Goal: Transaction & Acquisition: Book appointment/travel/reservation

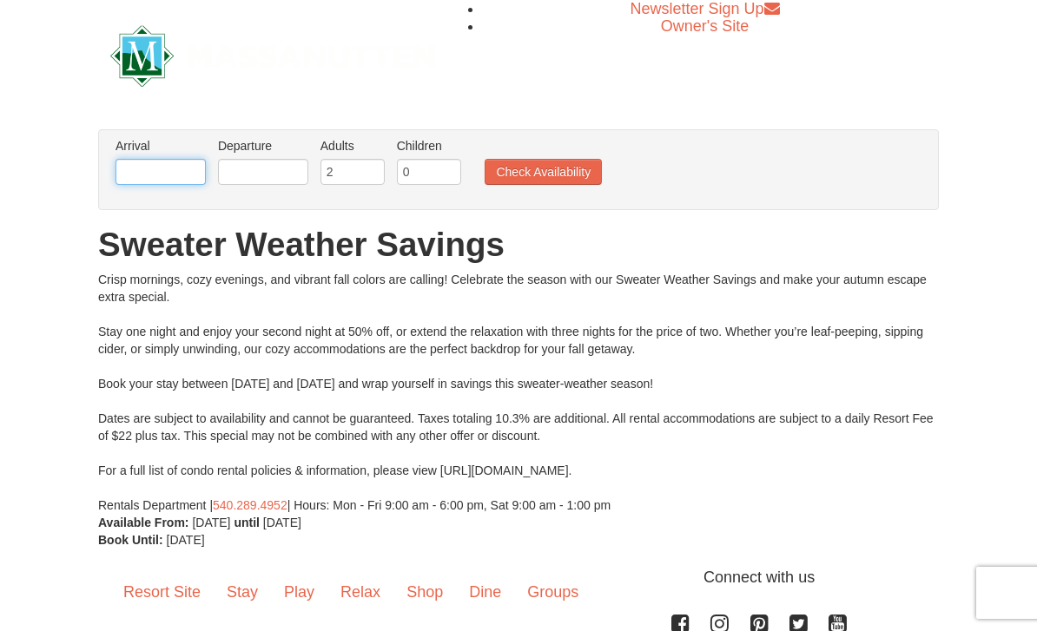
click at [180, 172] on input "text" at bounding box center [160, 172] width 90 height 26
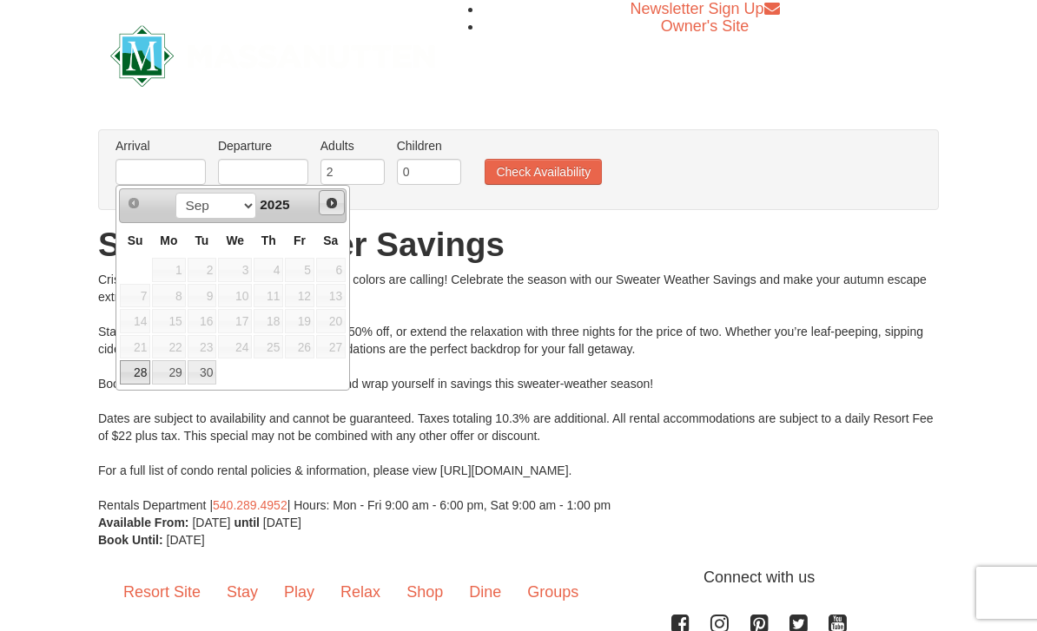
click at [335, 204] on span "Next" at bounding box center [332, 203] width 14 height 14
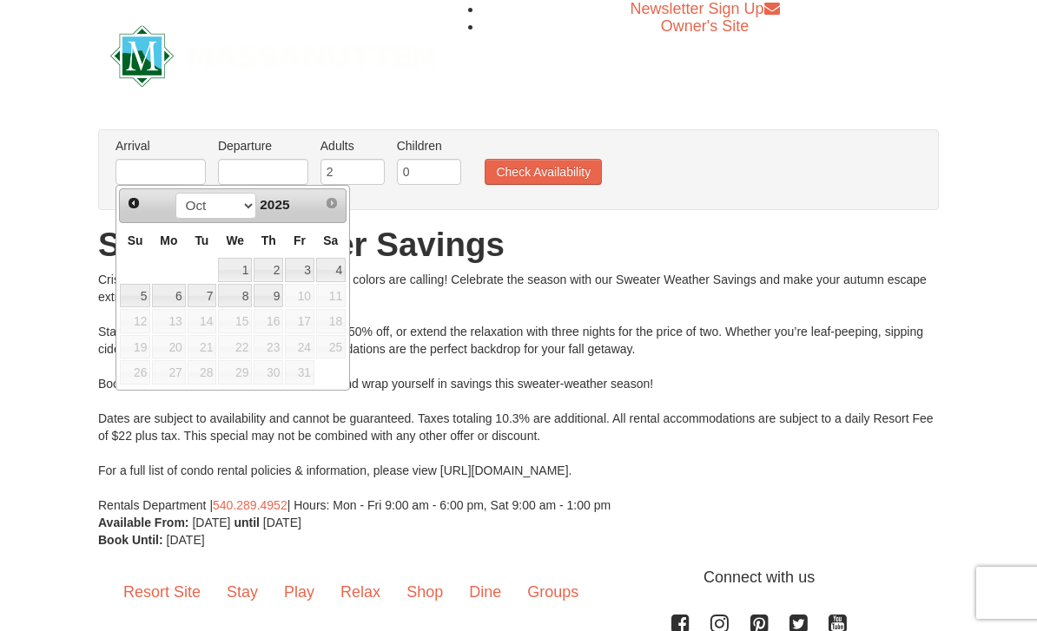
click at [243, 271] on link "1" at bounding box center [235, 270] width 34 height 24
type input "10/01/2025"
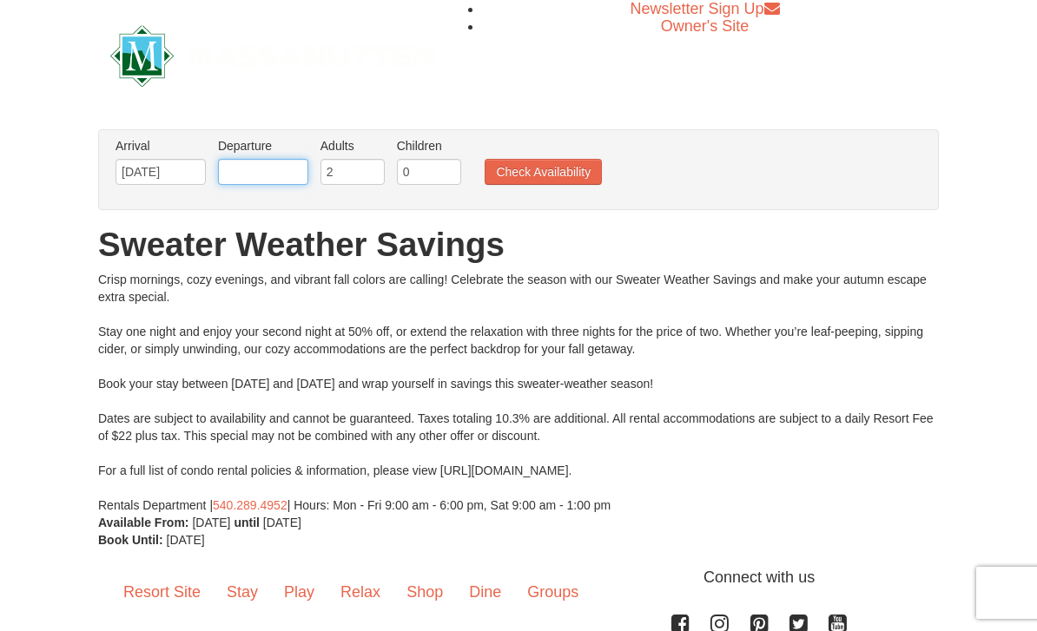
click at [291, 179] on input "text" at bounding box center [263, 172] width 90 height 26
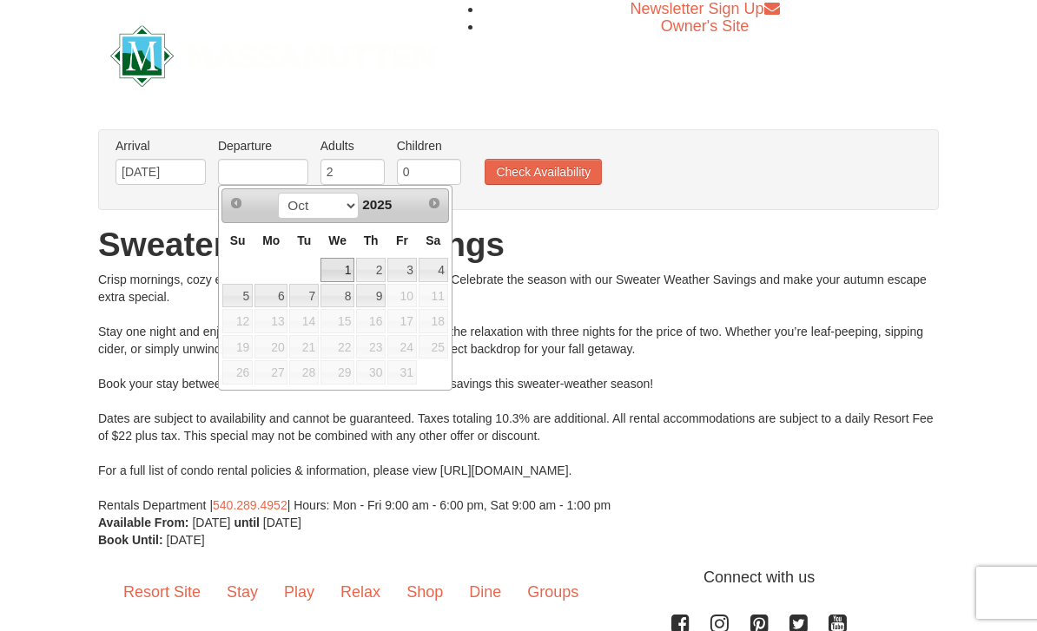
click at [414, 278] on link "3" at bounding box center [402, 270] width 30 height 24
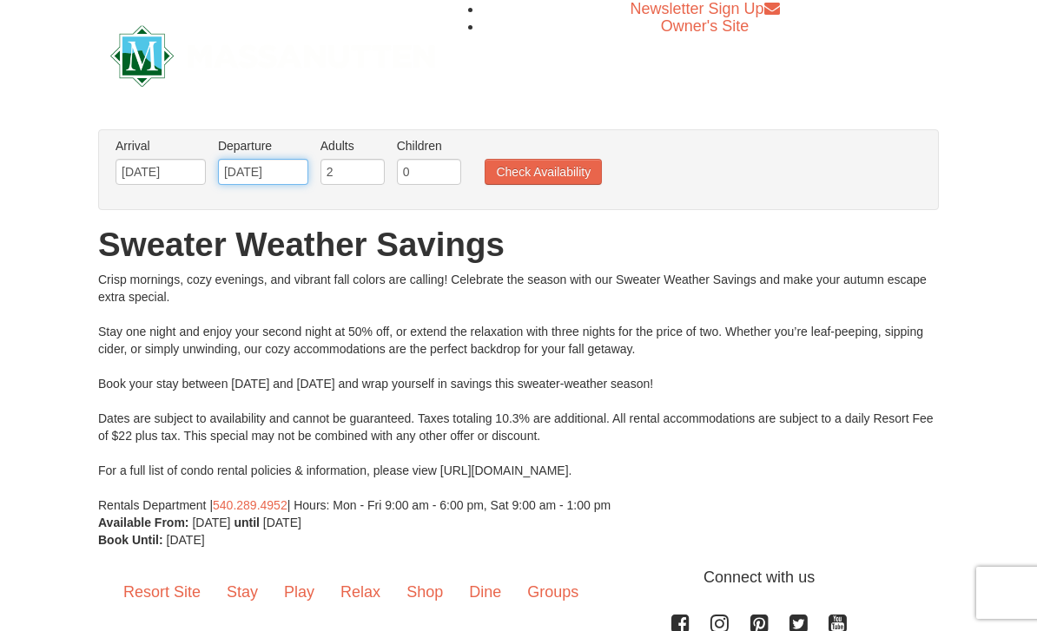
click at [293, 181] on input "10/03/2025" at bounding box center [263, 172] width 90 height 26
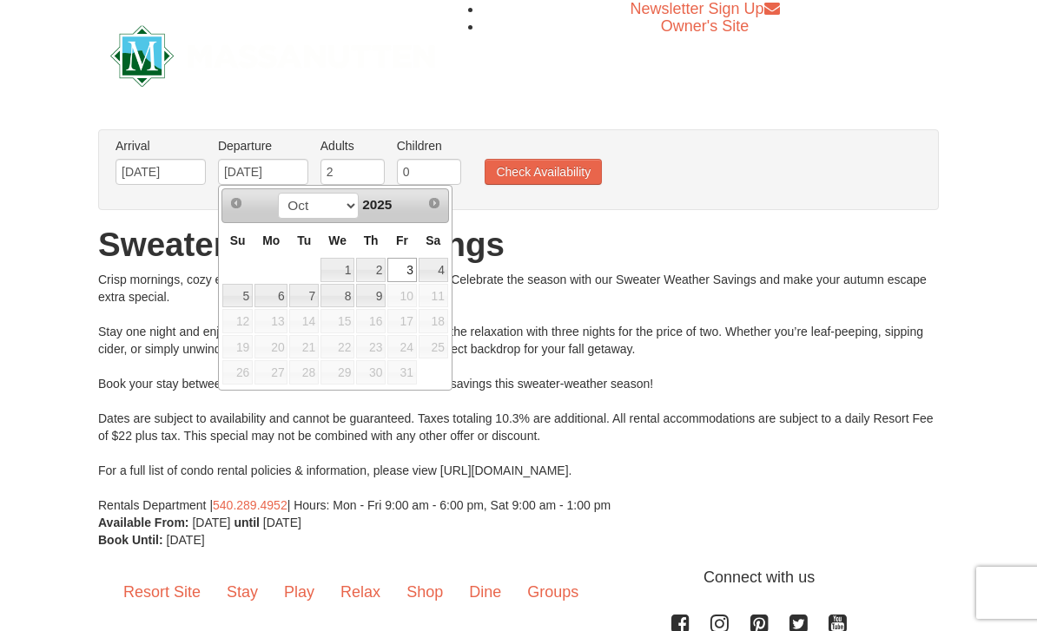
click at [443, 273] on link "4" at bounding box center [433, 270] width 30 height 24
type input "10/04/2025"
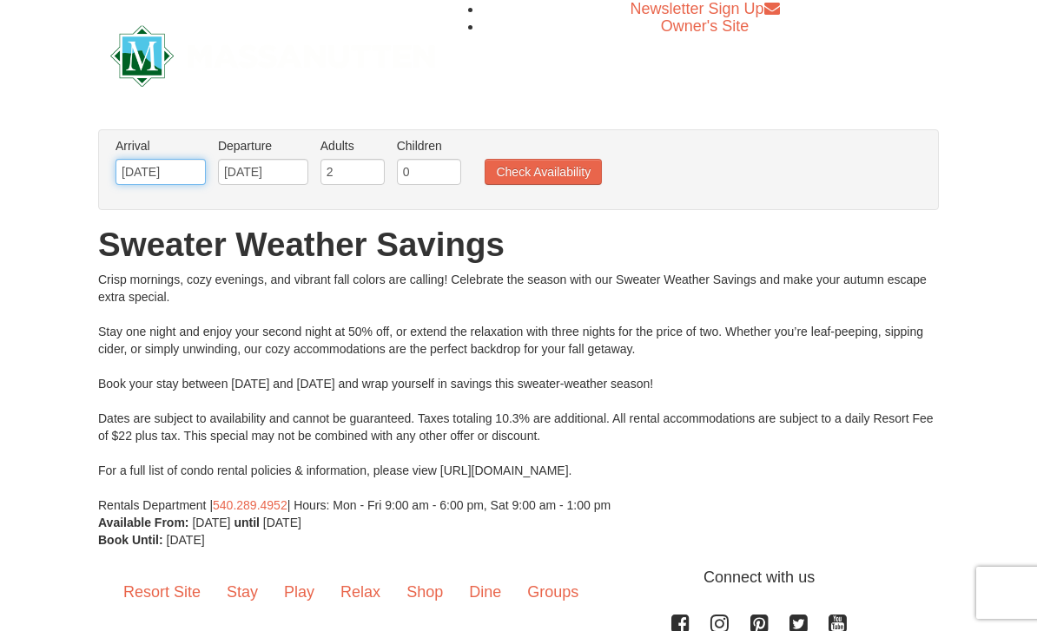
click at [189, 178] on input "10/01/2025" at bounding box center [160, 172] width 90 height 26
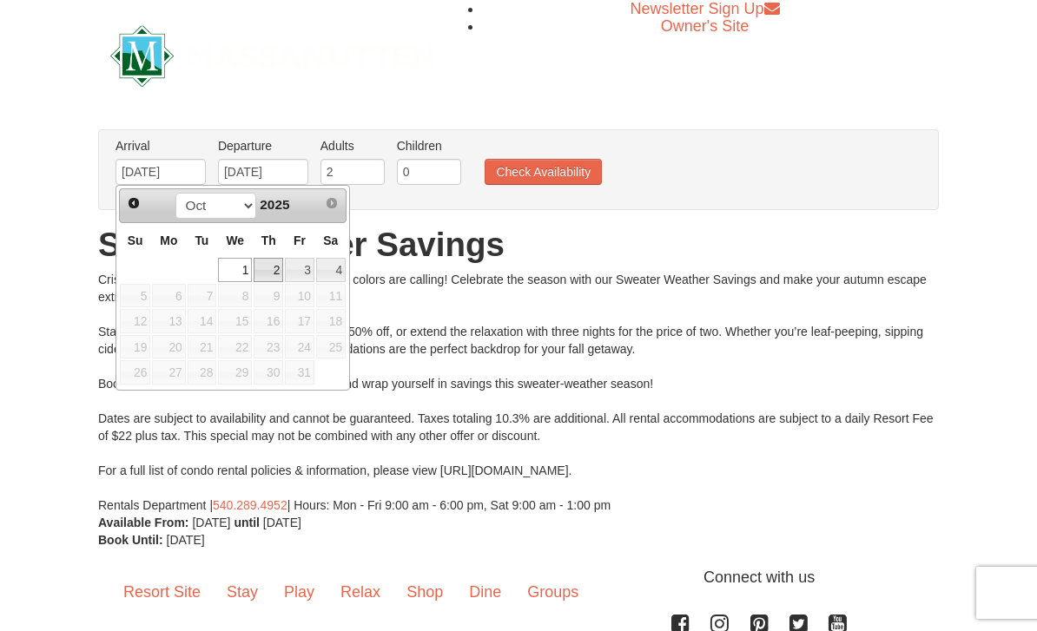
click at [276, 270] on link "2" at bounding box center [268, 270] width 30 height 24
type input "[DATE]"
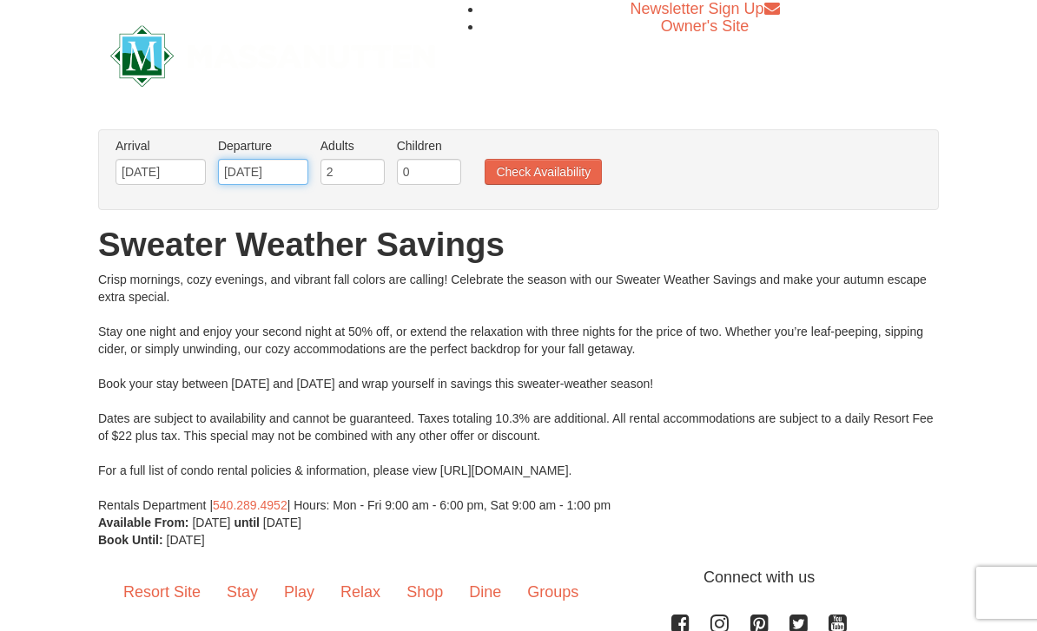
click at [297, 175] on input "10/04/2025" at bounding box center [263, 172] width 90 height 26
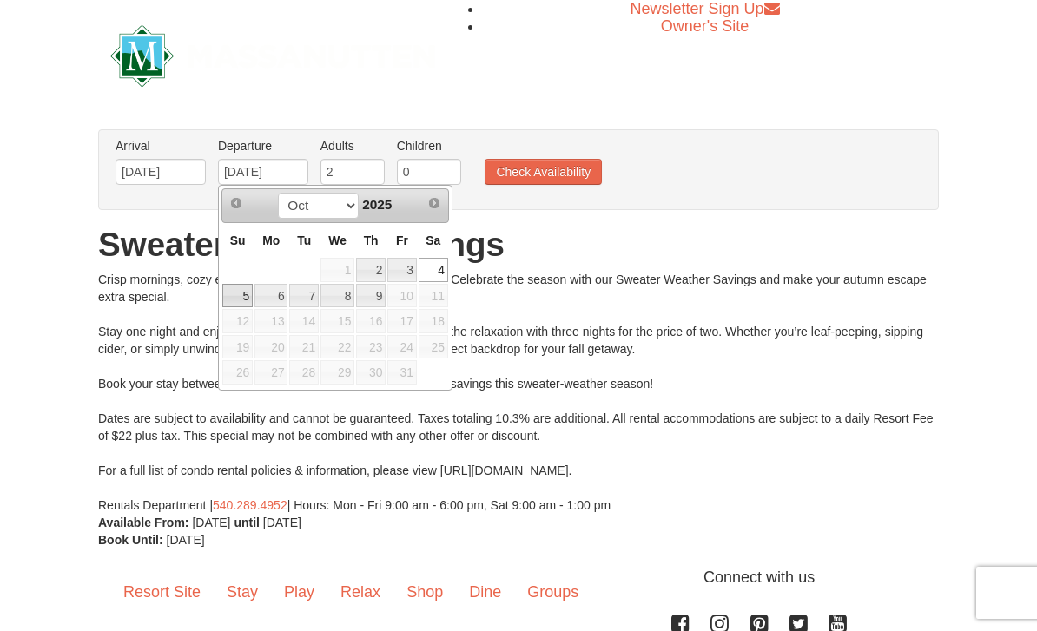
click at [246, 302] on link "5" at bounding box center [237, 296] width 30 height 24
type input "[DATE]"
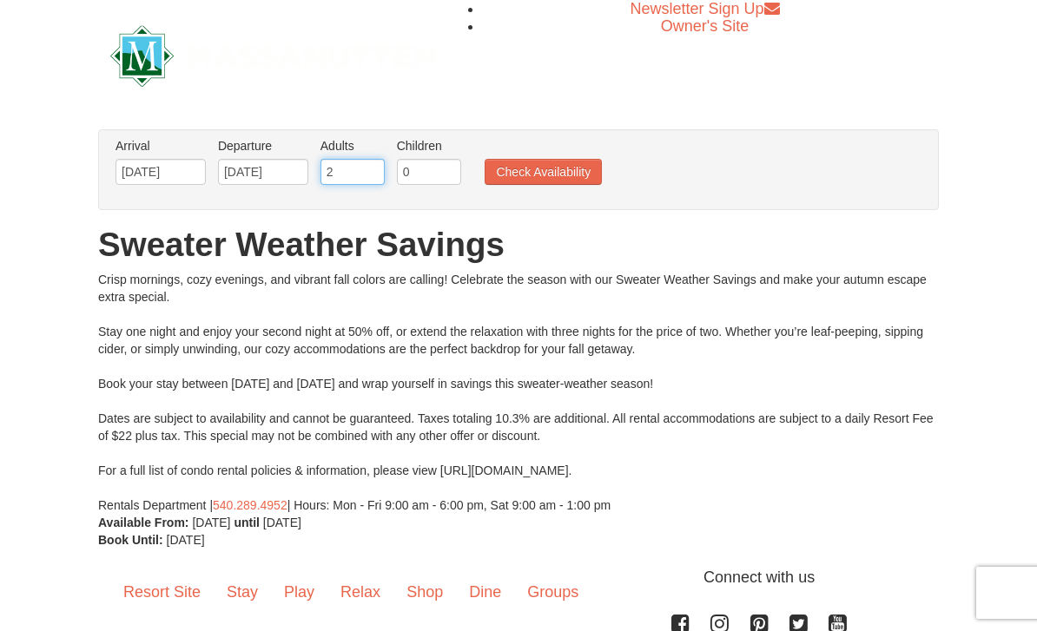
click at [364, 173] on input "2" at bounding box center [352, 172] width 64 height 26
type input "3"
click at [571, 175] on button "Check Availability" at bounding box center [542, 172] width 117 height 26
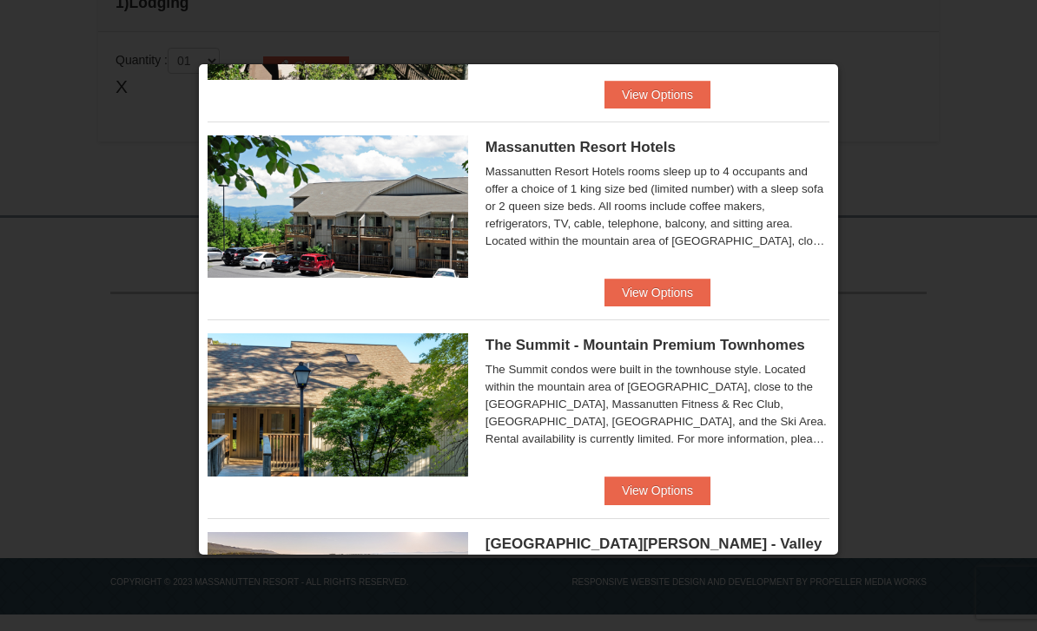
scroll to position [584, 0]
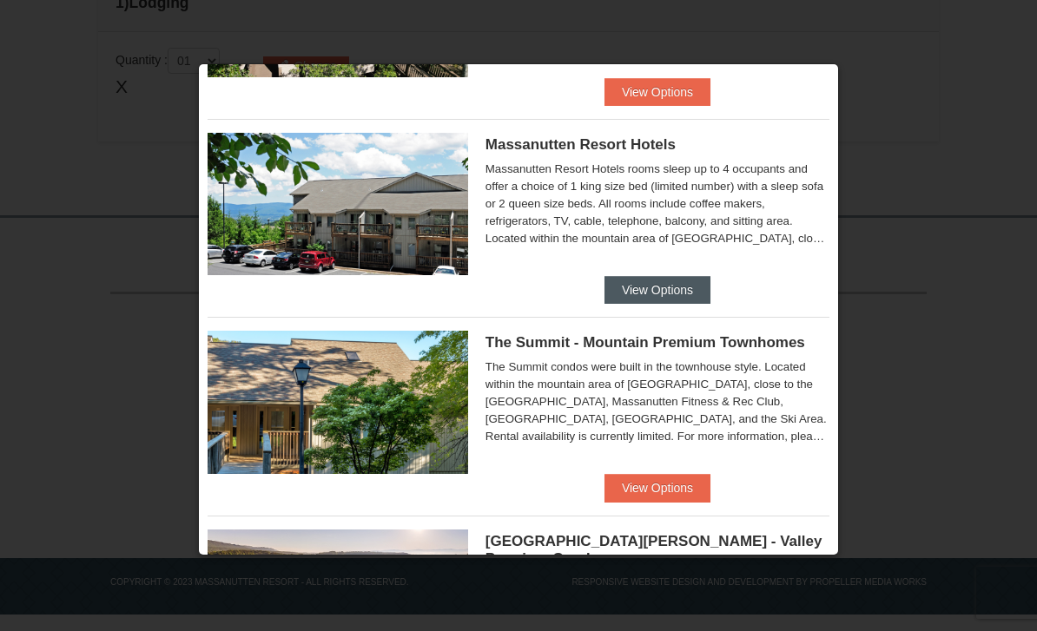
click at [688, 292] on button "View Options" at bounding box center [657, 290] width 106 height 28
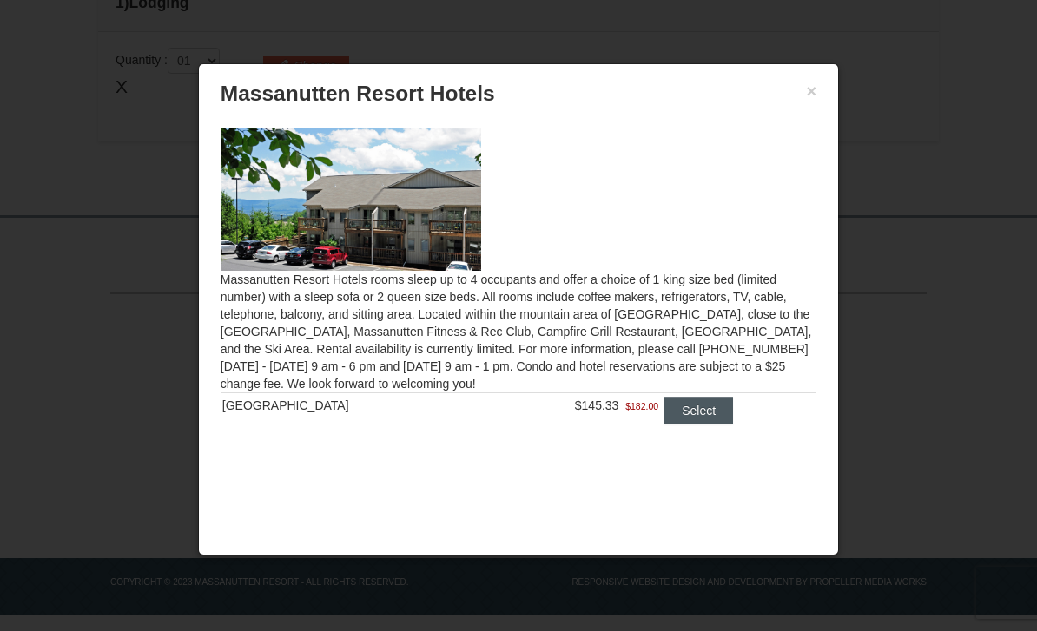
click at [696, 406] on button "Select" at bounding box center [698, 411] width 69 height 28
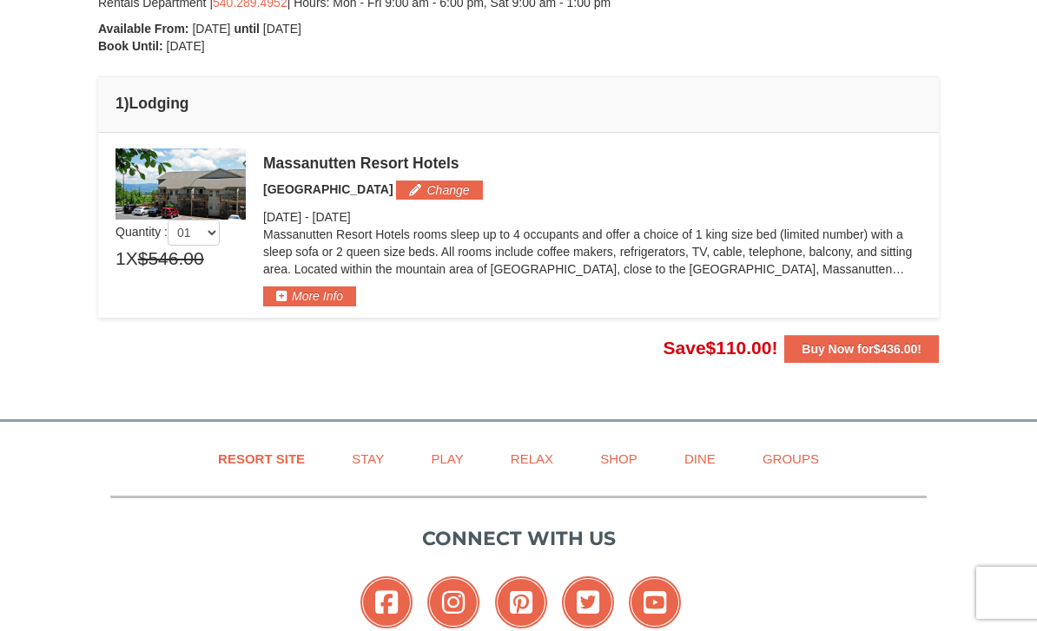
scroll to position [475, 0]
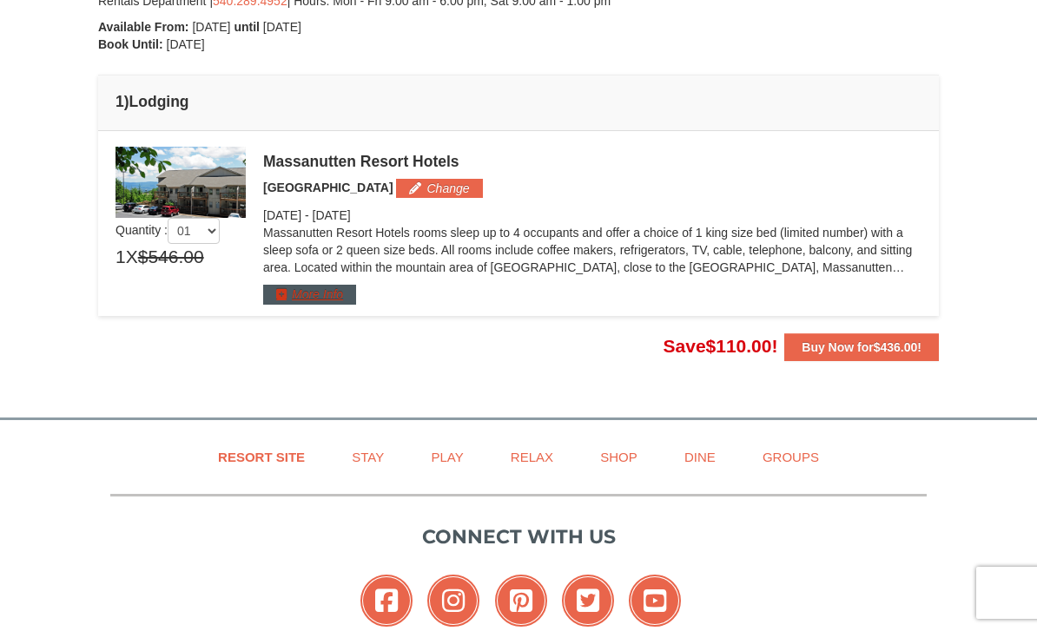
click at [331, 300] on button "More Info" at bounding box center [309, 294] width 93 height 19
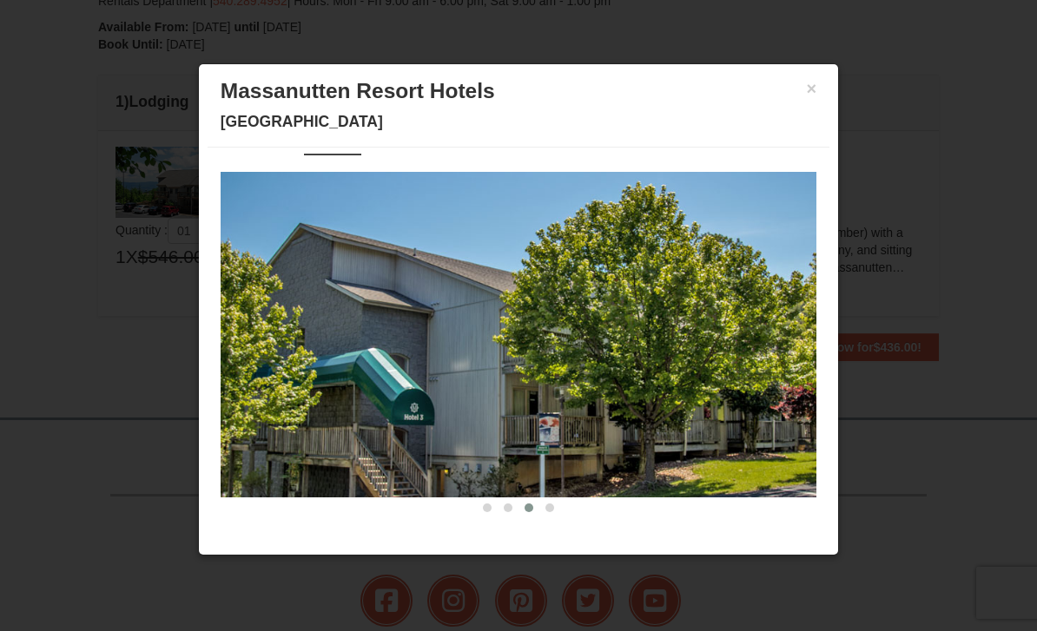
scroll to position [3, 0]
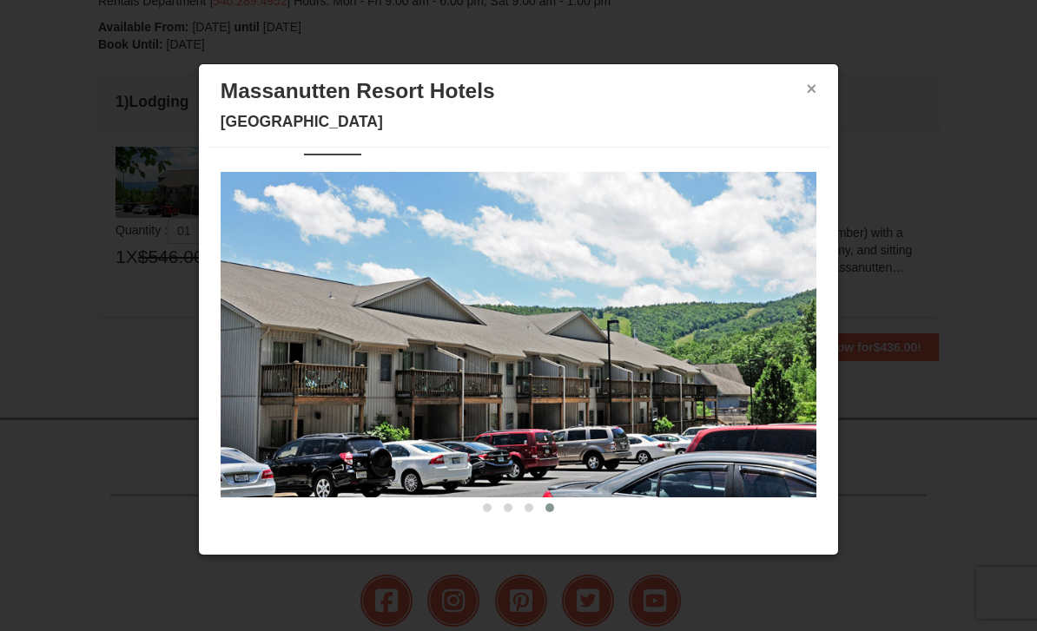
click at [816, 88] on button "×" at bounding box center [811, 88] width 10 height 17
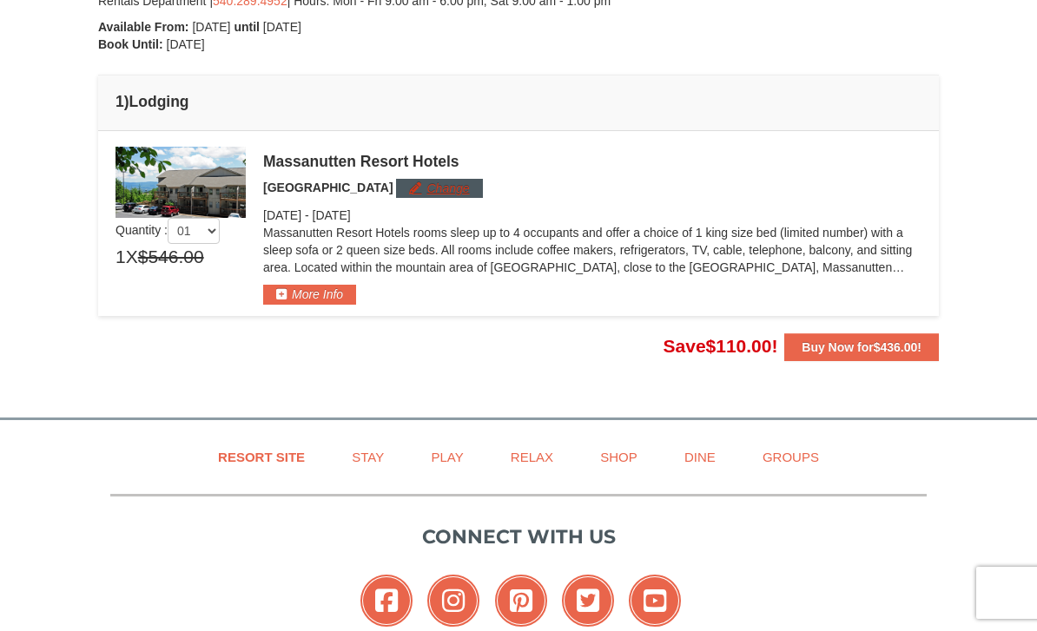
click at [429, 189] on button "Change" at bounding box center [439, 188] width 86 height 19
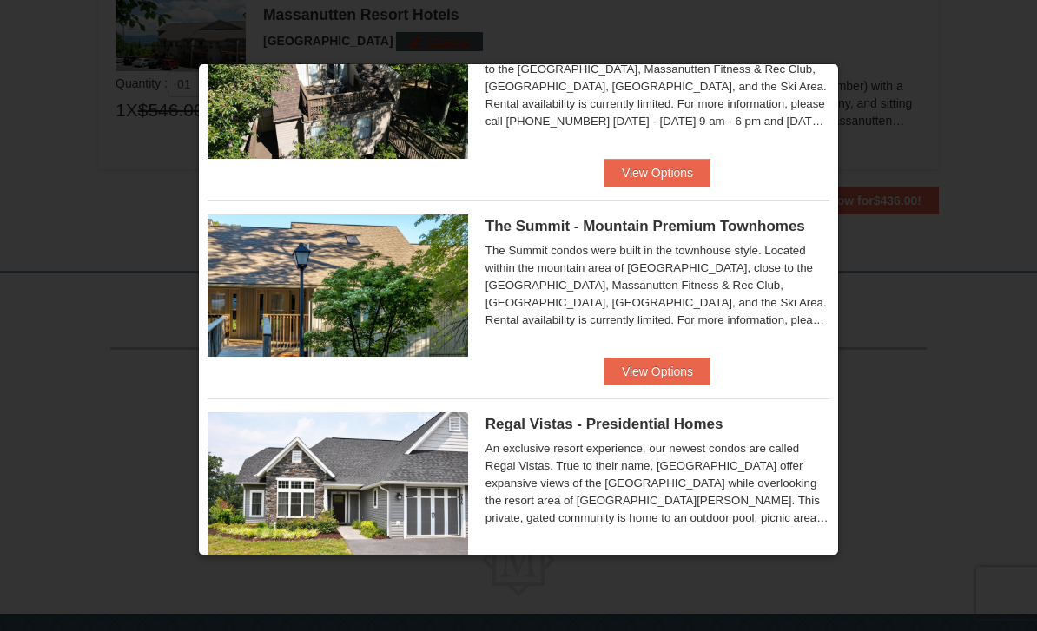
scroll to position [911, 0]
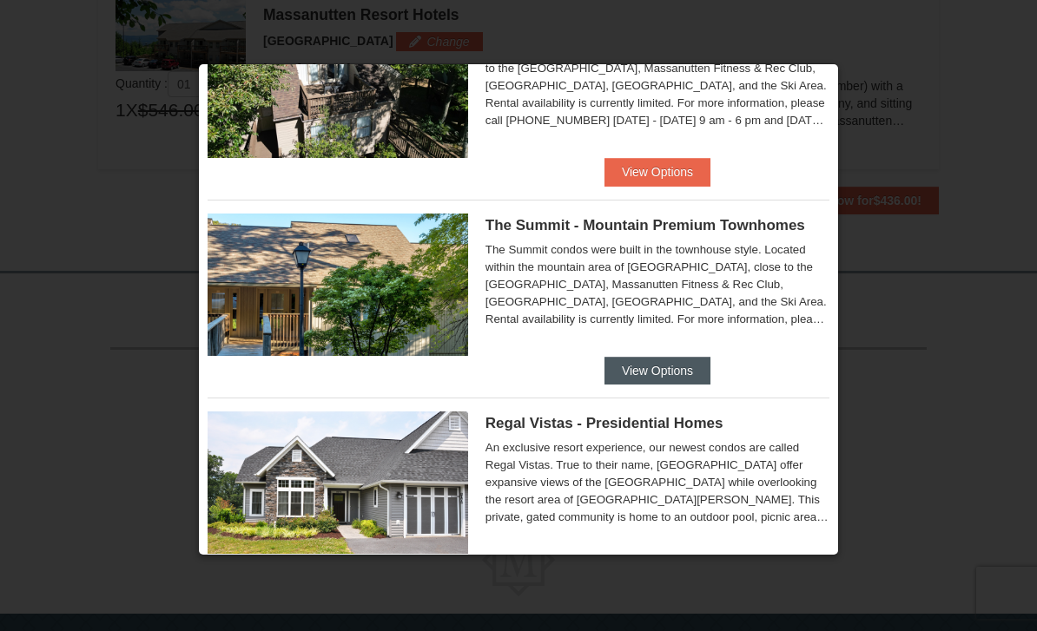
click at [689, 364] on button "View Options" at bounding box center [657, 371] width 106 height 28
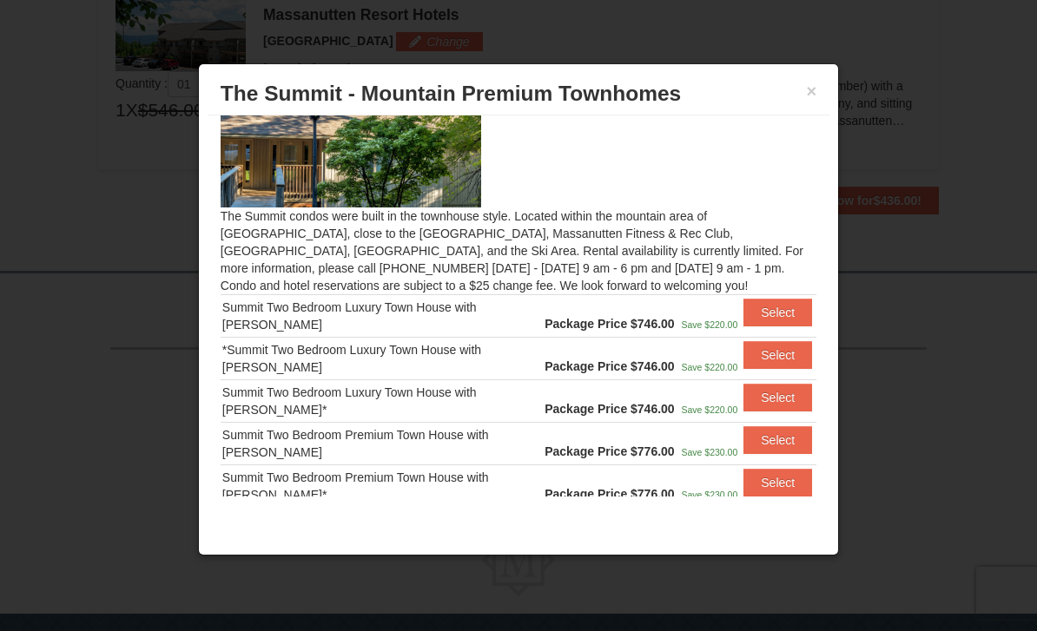
scroll to position [55, 0]
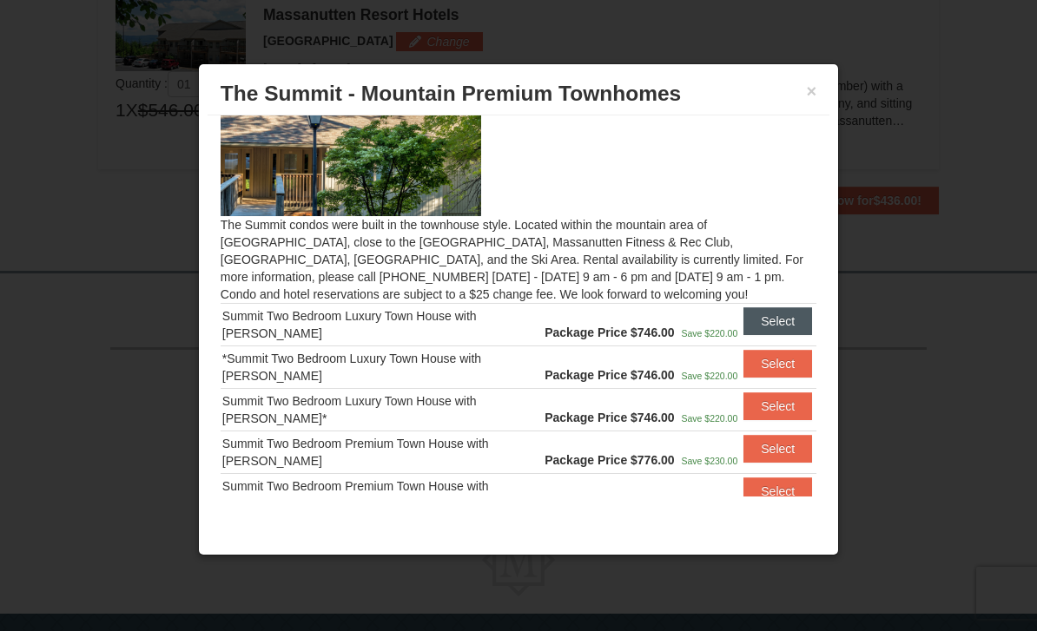
click at [787, 320] on button "Select" at bounding box center [777, 321] width 69 height 28
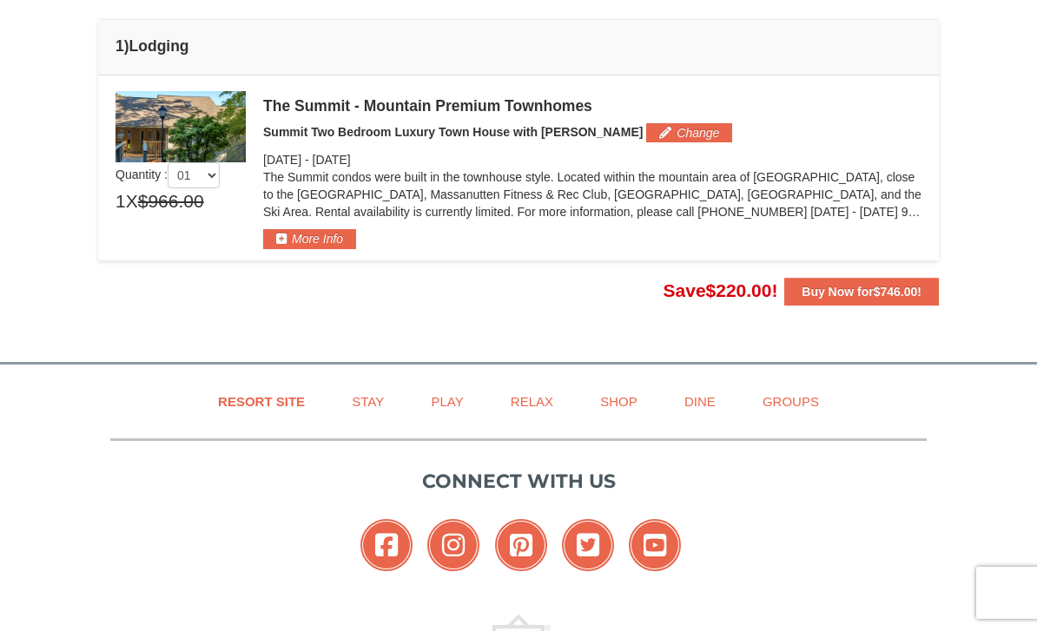
scroll to position [531, 0]
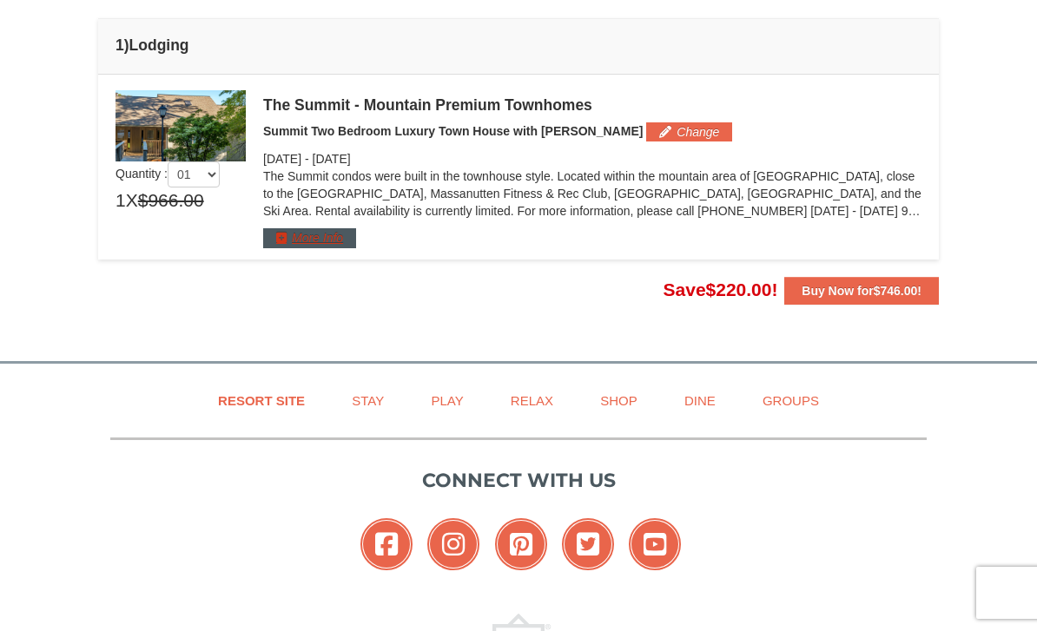
click at [332, 241] on button "More Info" at bounding box center [309, 237] width 93 height 19
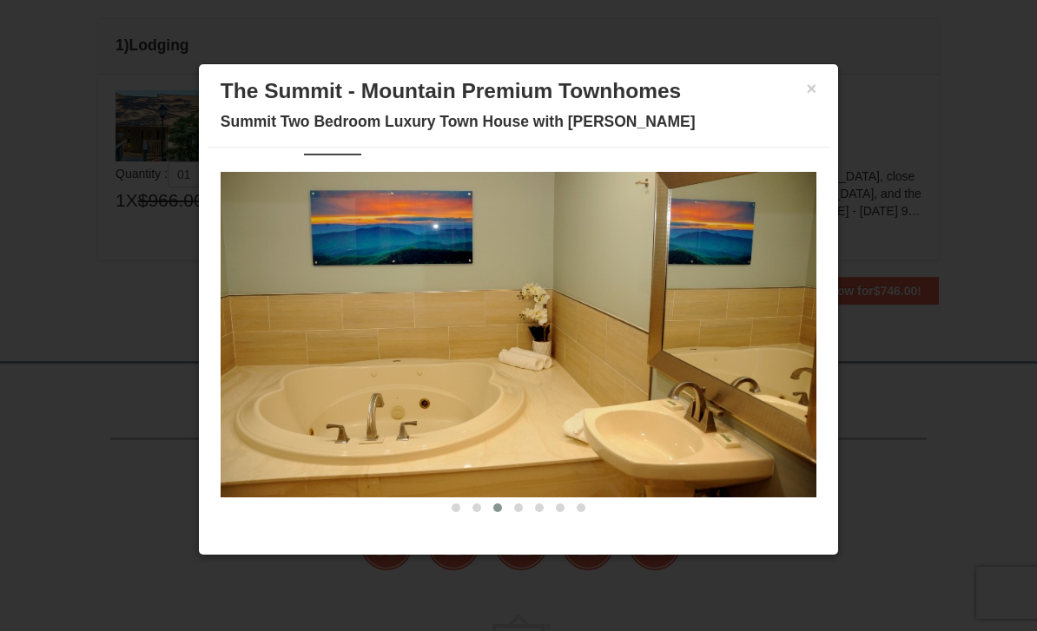
scroll to position [3, 0]
click at [814, 81] on button "×" at bounding box center [811, 88] width 10 height 17
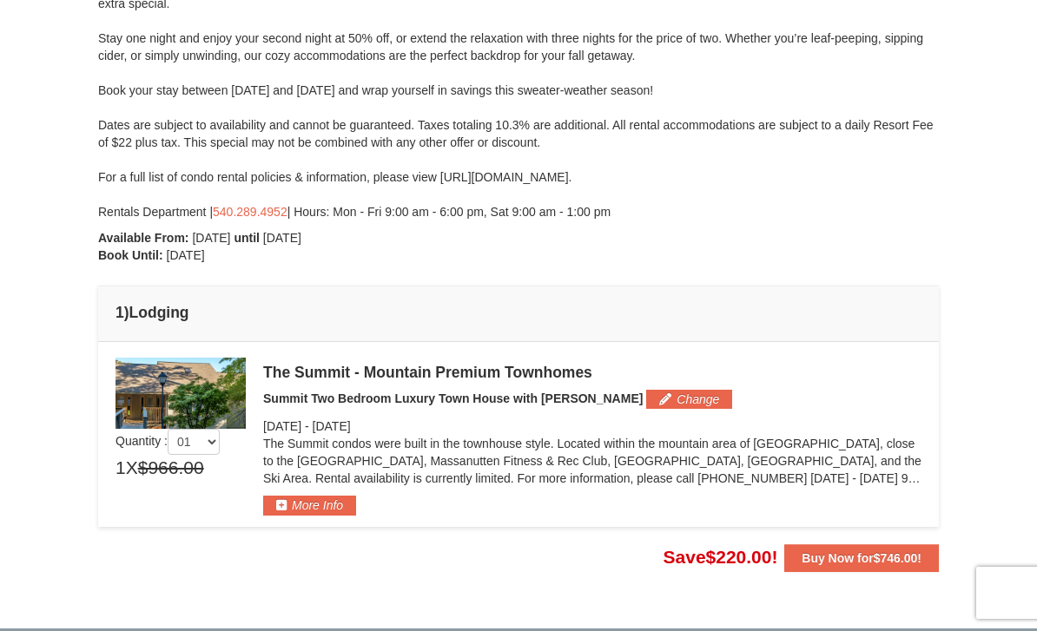
scroll to position [253, 0]
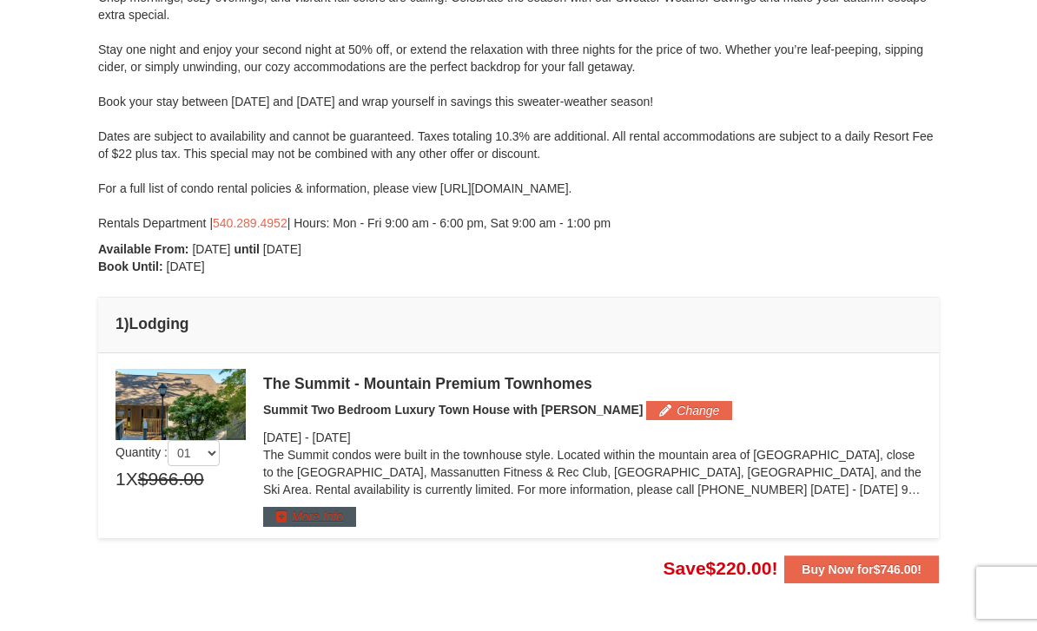
click at [327, 520] on button "More Info" at bounding box center [309, 516] width 93 height 19
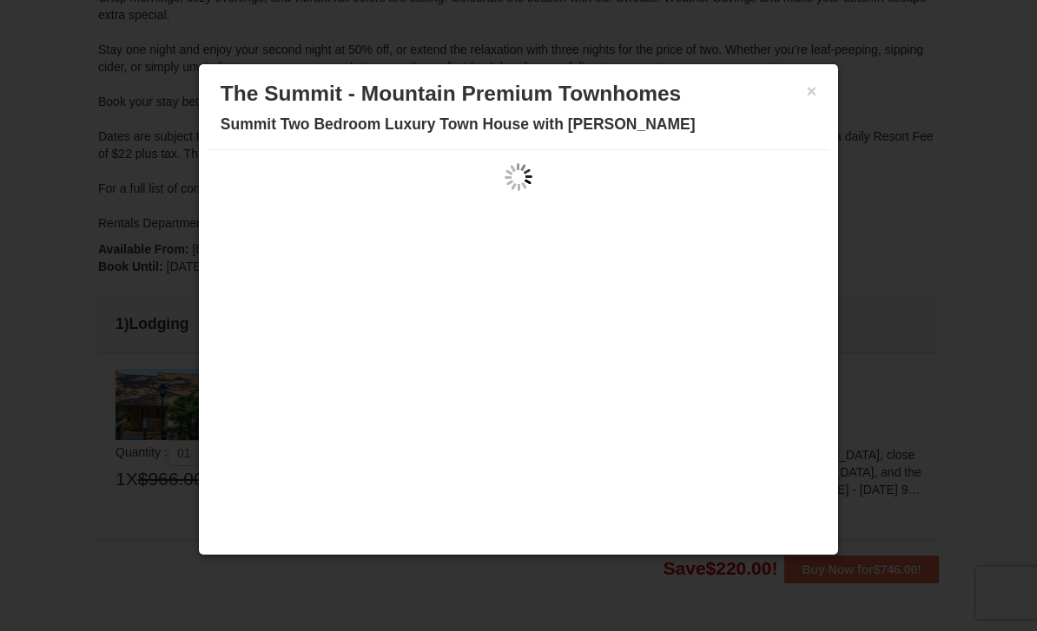
scroll to position [0, 0]
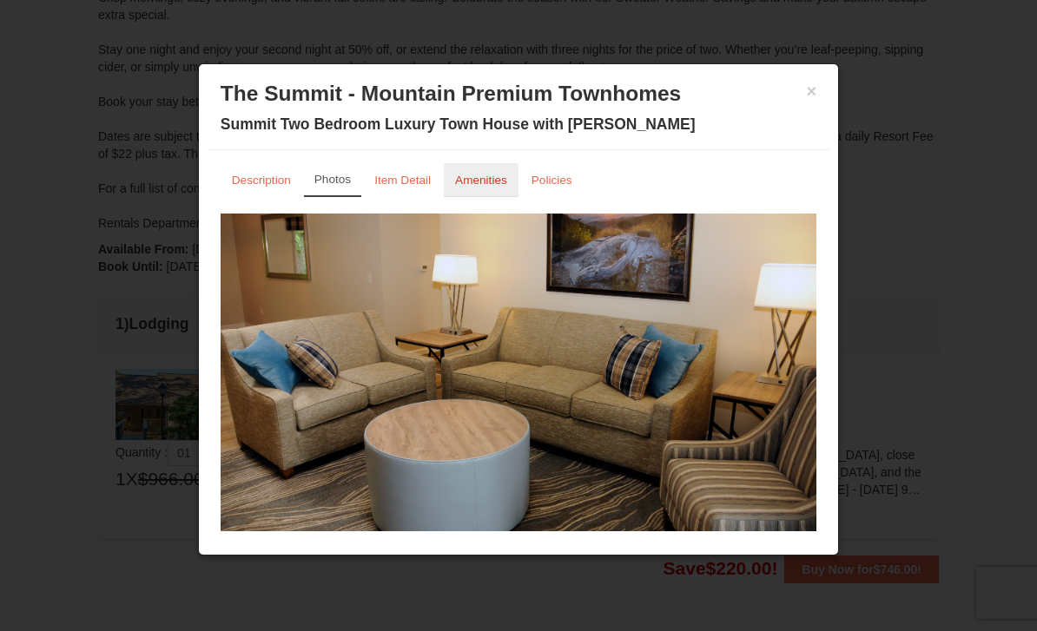
click at [484, 187] on small "Amenities" at bounding box center [481, 180] width 52 height 13
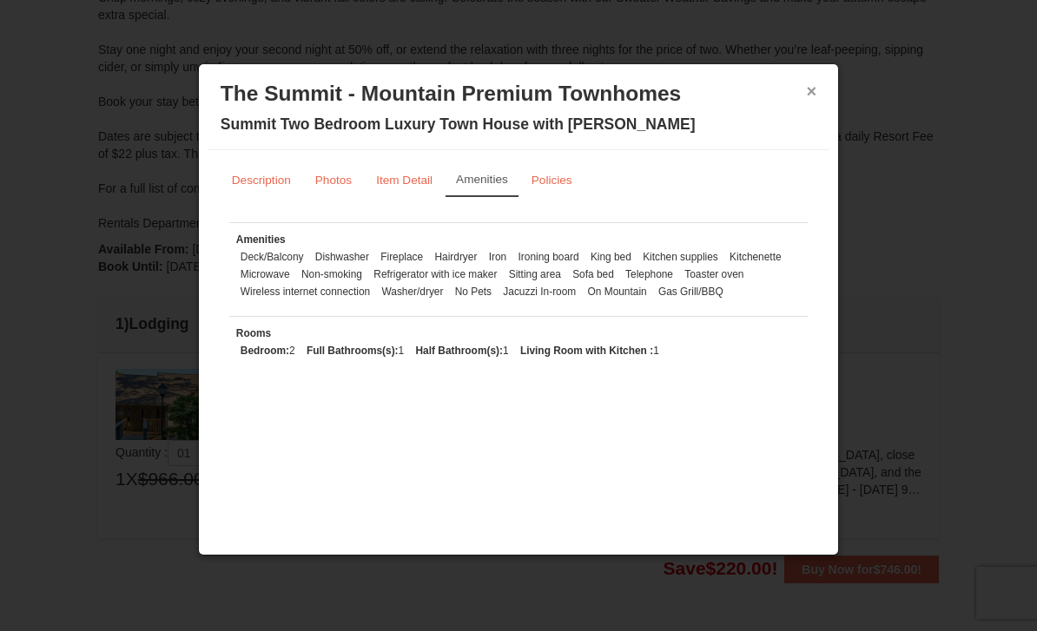
click at [815, 96] on button "×" at bounding box center [811, 90] width 10 height 17
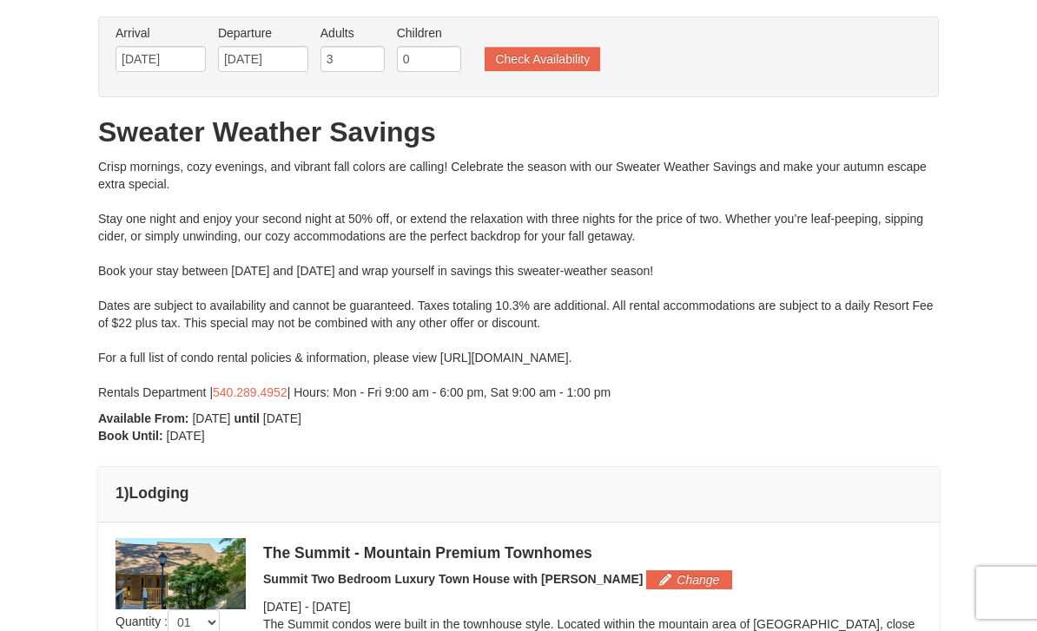
scroll to position [77, 0]
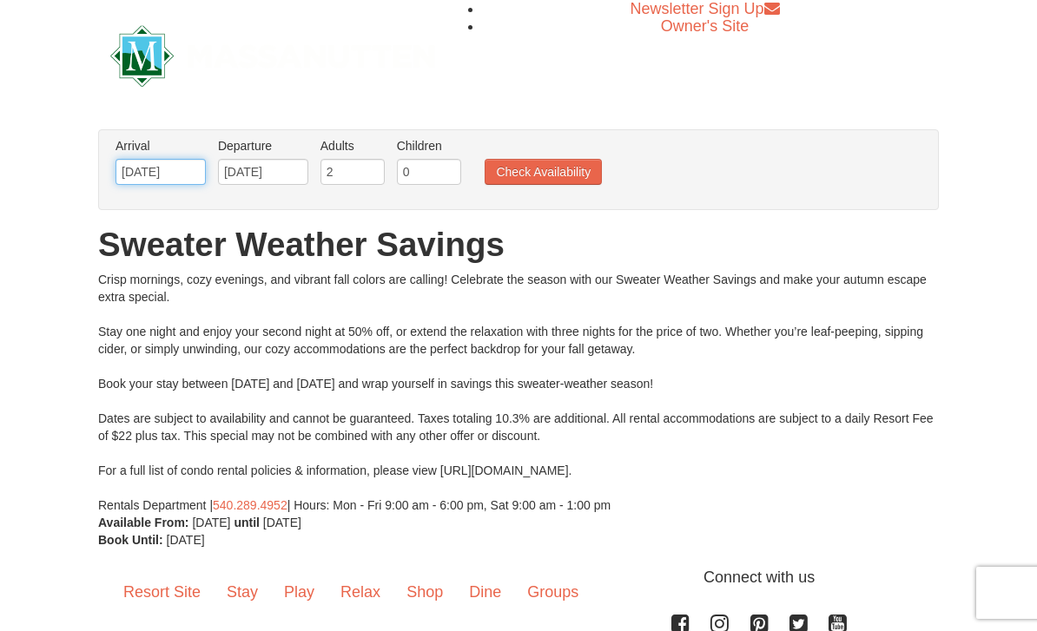
click at [190, 177] on input "10/01/2025" at bounding box center [160, 172] width 90 height 26
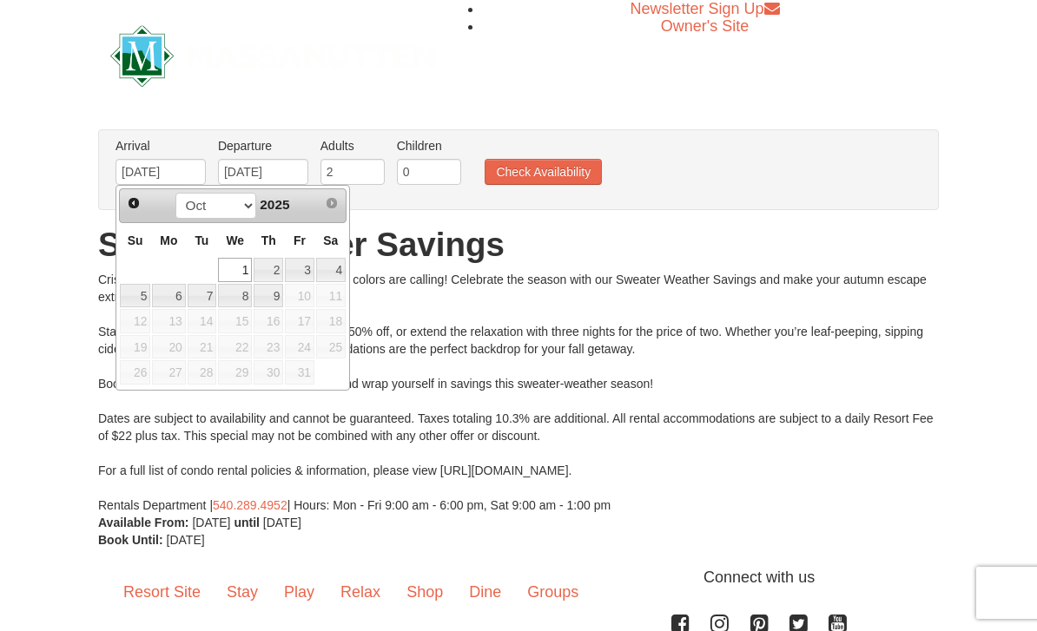
click at [280, 273] on link "2" at bounding box center [268, 270] width 30 height 24
type input "[DATE]"
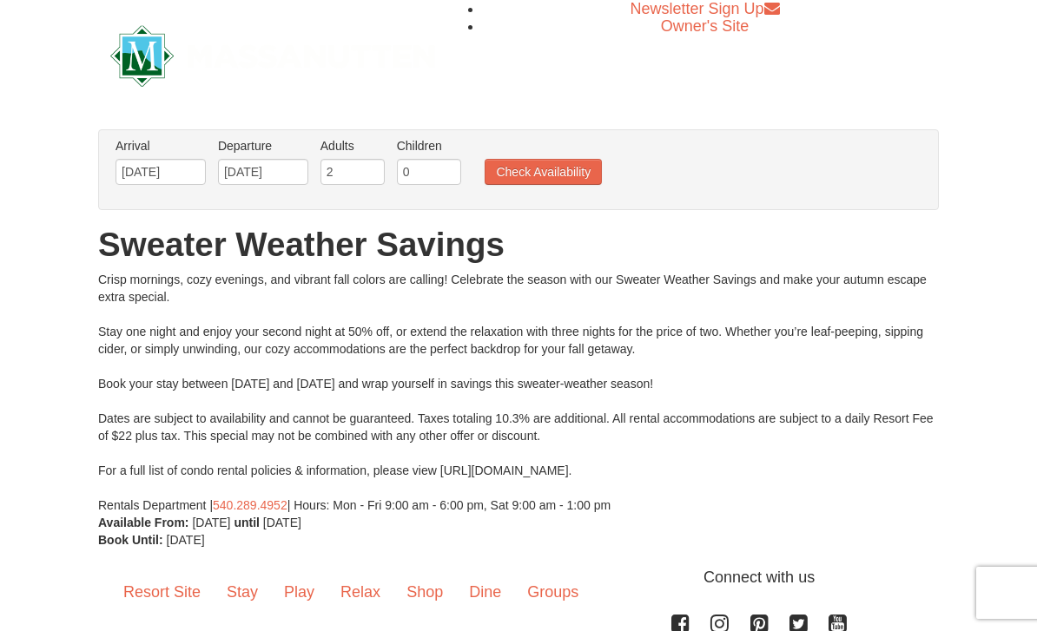
click at [300, 196] on div "Arrival Please format dates MM/DD/YYYY Please format dates MM/DD/YYYY 10/02/202…" at bounding box center [518, 169] width 840 height 81
click at [293, 177] on input "10/04/2025" at bounding box center [263, 172] width 90 height 26
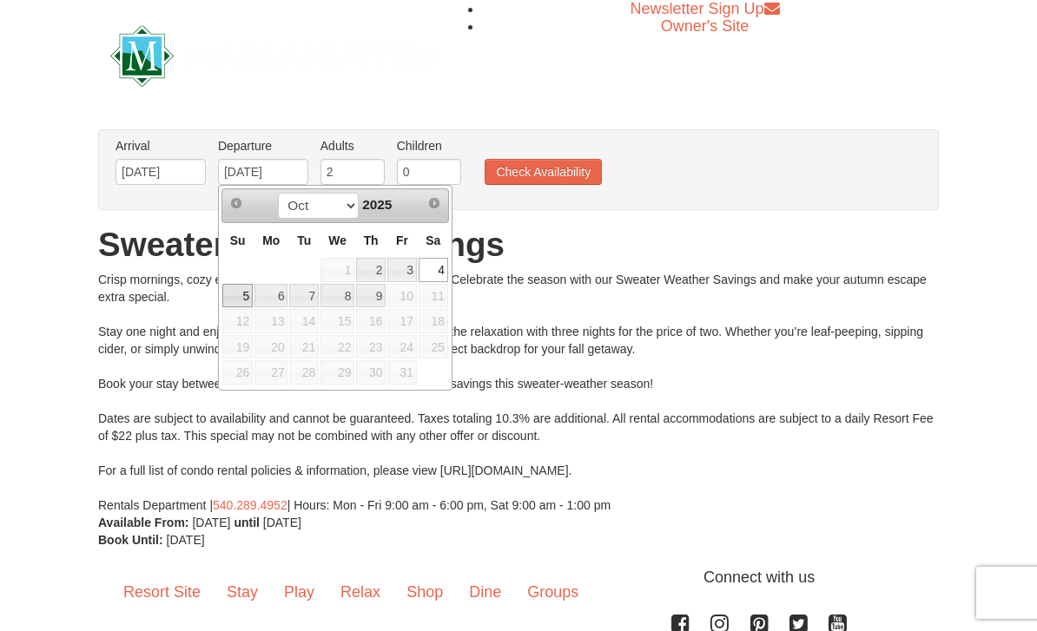
click at [247, 302] on link "5" at bounding box center [237, 296] width 30 height 24
type input "[DATE]"
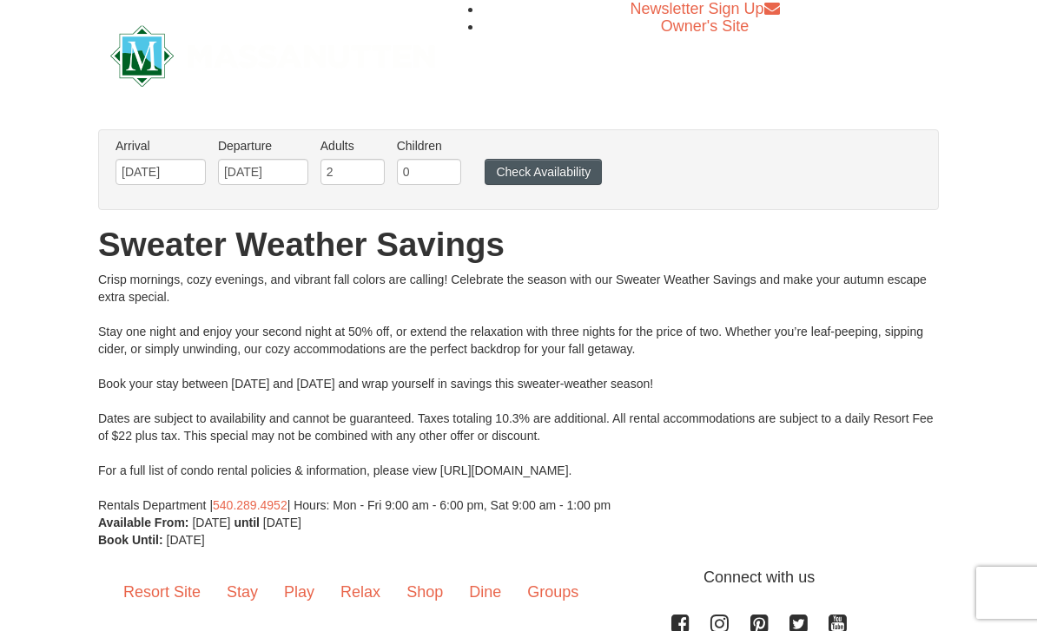
click at [558, 173] on button "Check Availability" at bounding box center [542, 172] width 117 height 26
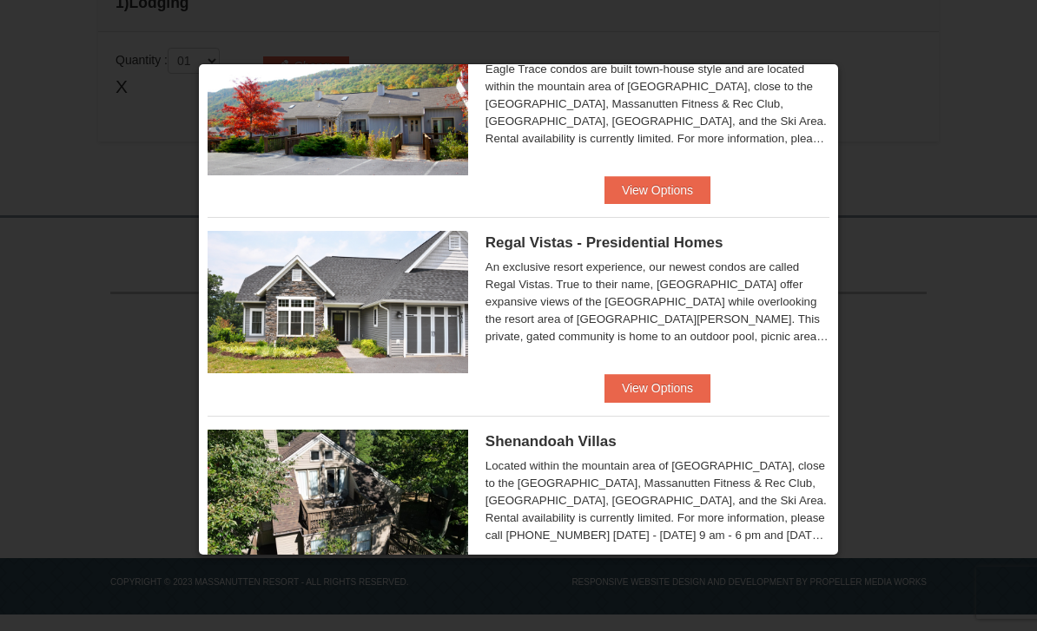
scroll to position [78, 0]
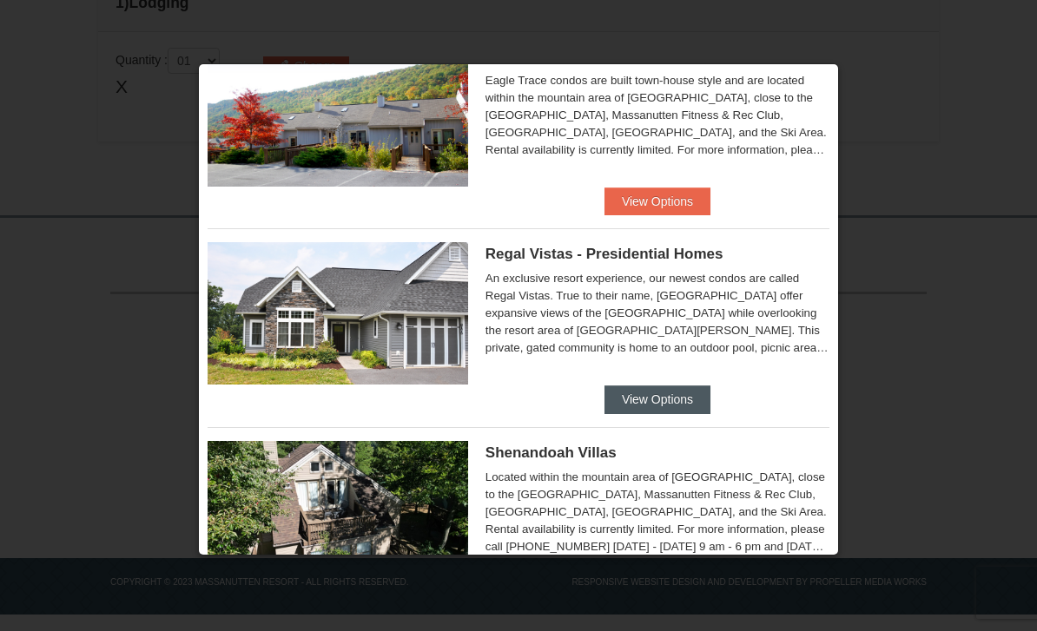
click at [673, 405] on button "View Options" at bounding box center [657, 399] width 106 height 28
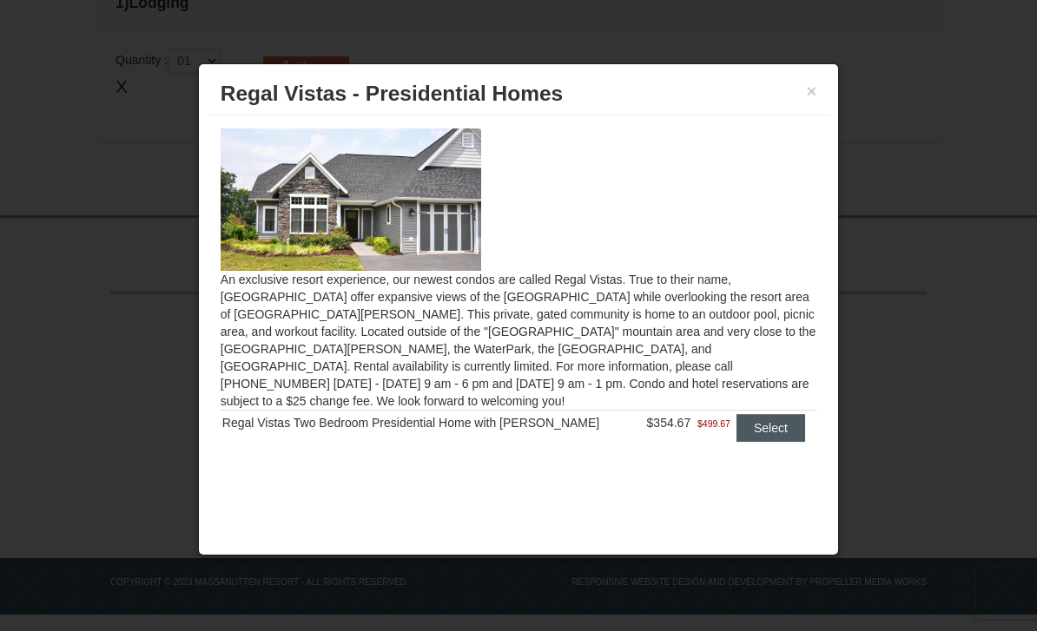
click at [780, 414] on button "Select" at bounding box center [770, 428] width 69 height 28
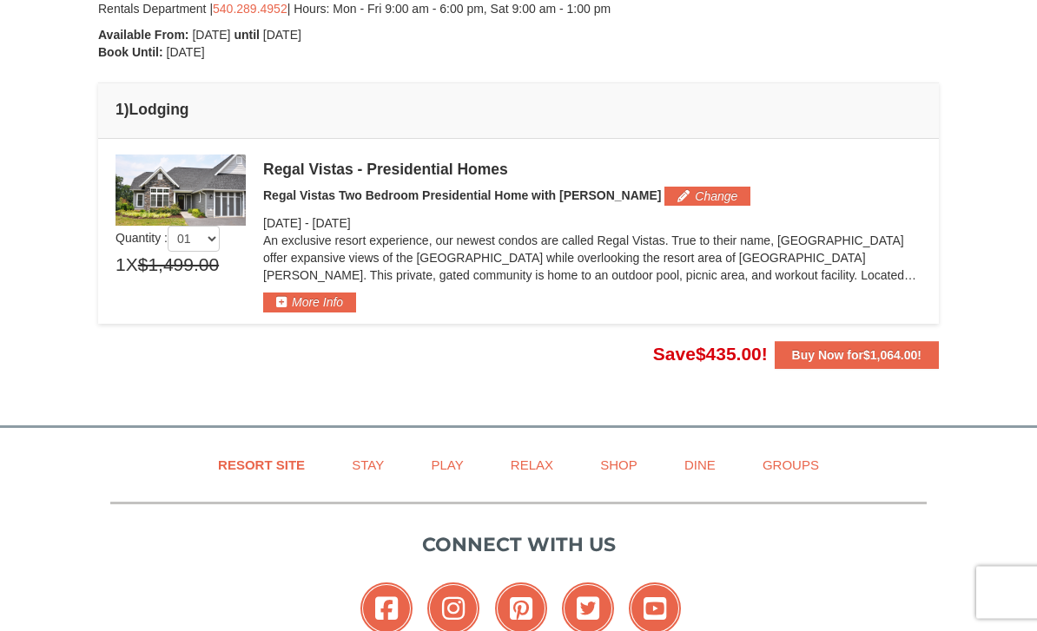
scroll to position [456, 0]
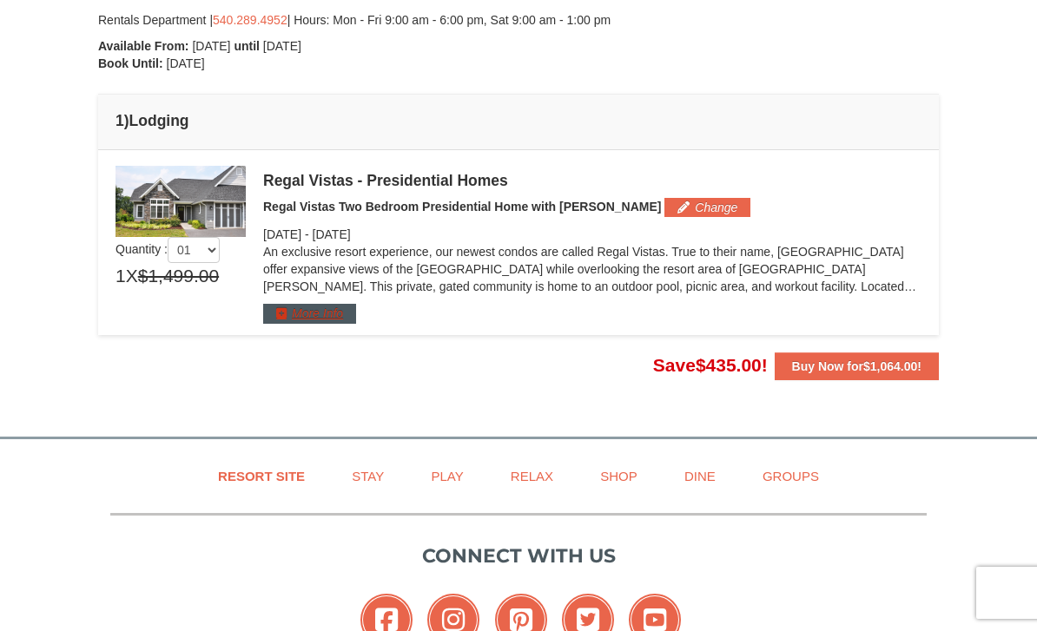
click at [338, 315] on button "More Info" at bounding box center [309, 313] width 93 height 19
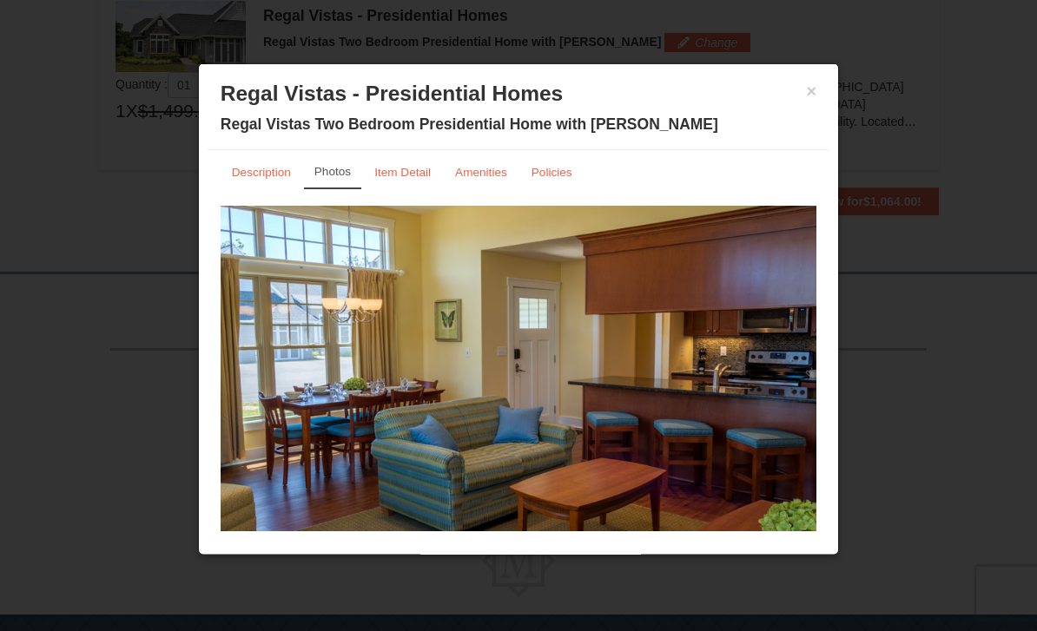
scroll to position [622, 0]
click at [485, 177] on small "Amenities" at bounding box center [481, 172] width 52 height 13
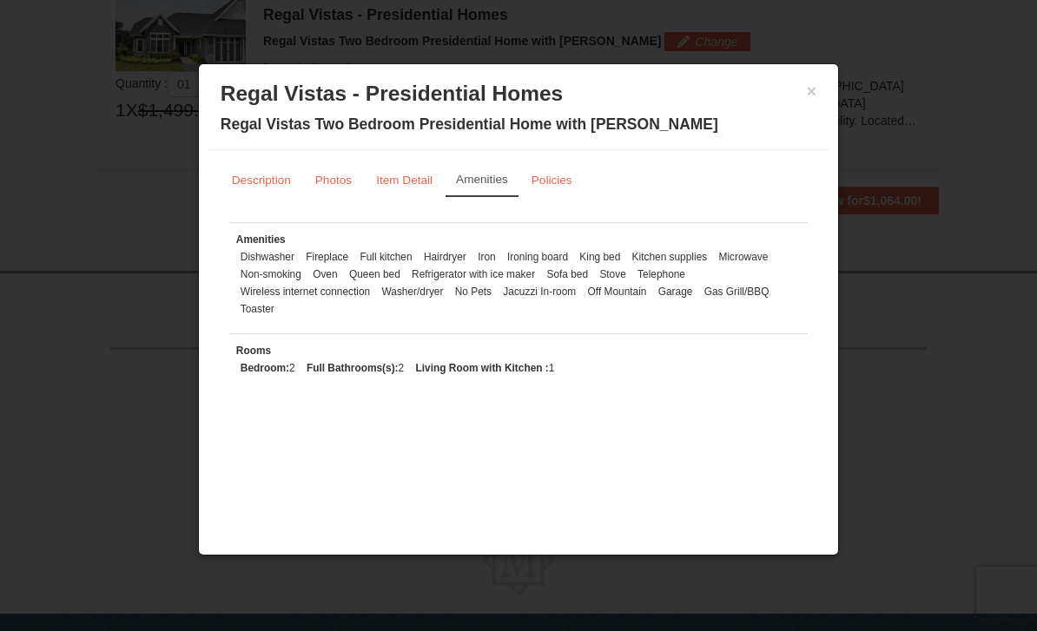
scroll to position [0, 0]
click at [816, 100] on button "×" at bounding box center [811, 90] width 10 height 17
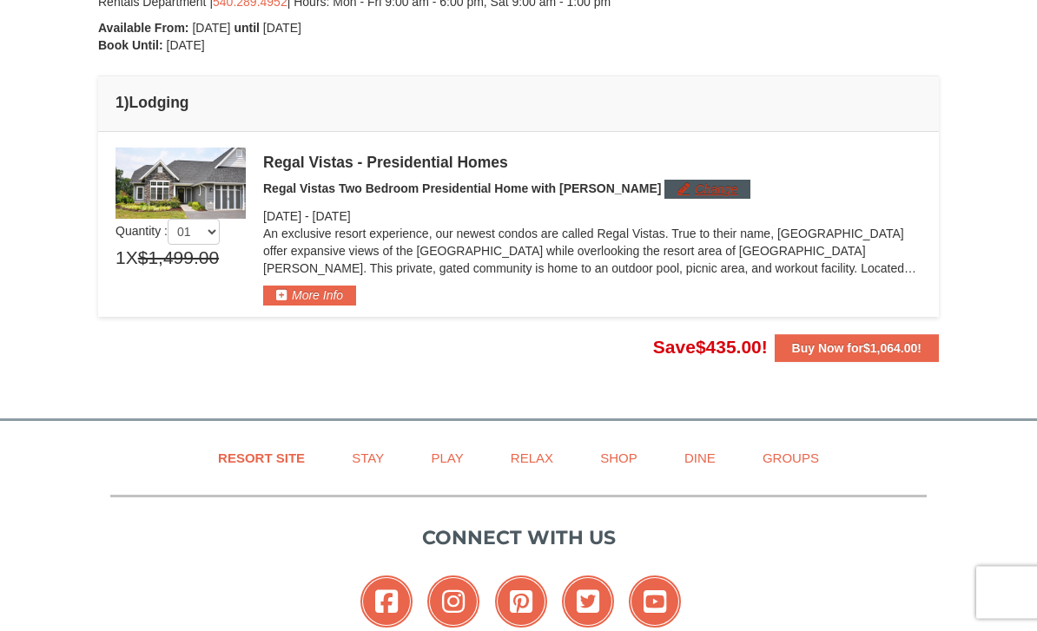
click at [673, 188] on button "Change" at bounding box center [707, 190] width 86 height 19
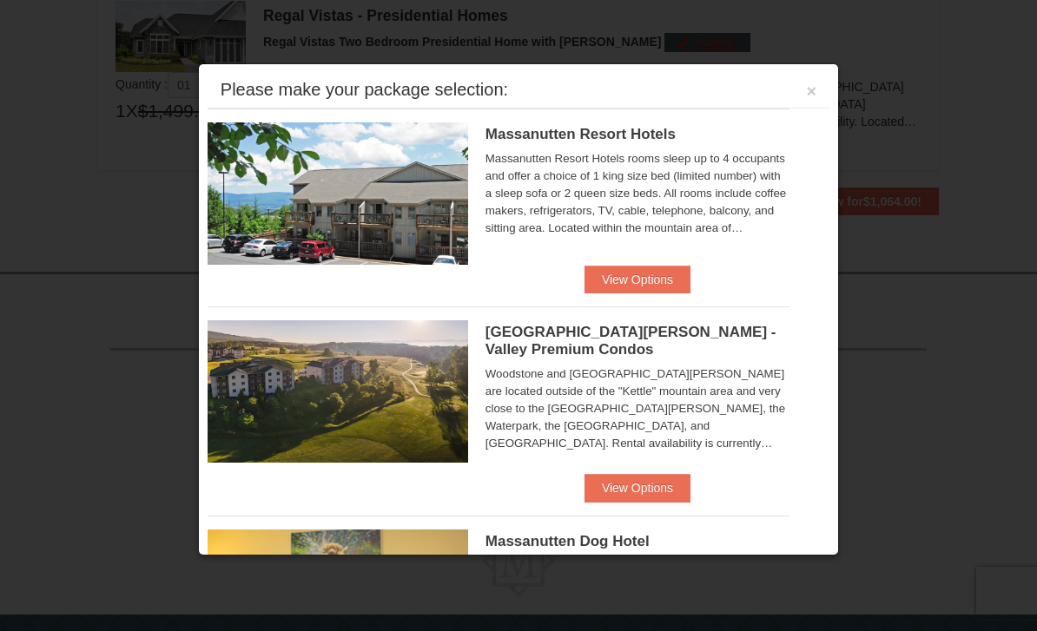
scroll to position [622, 0]
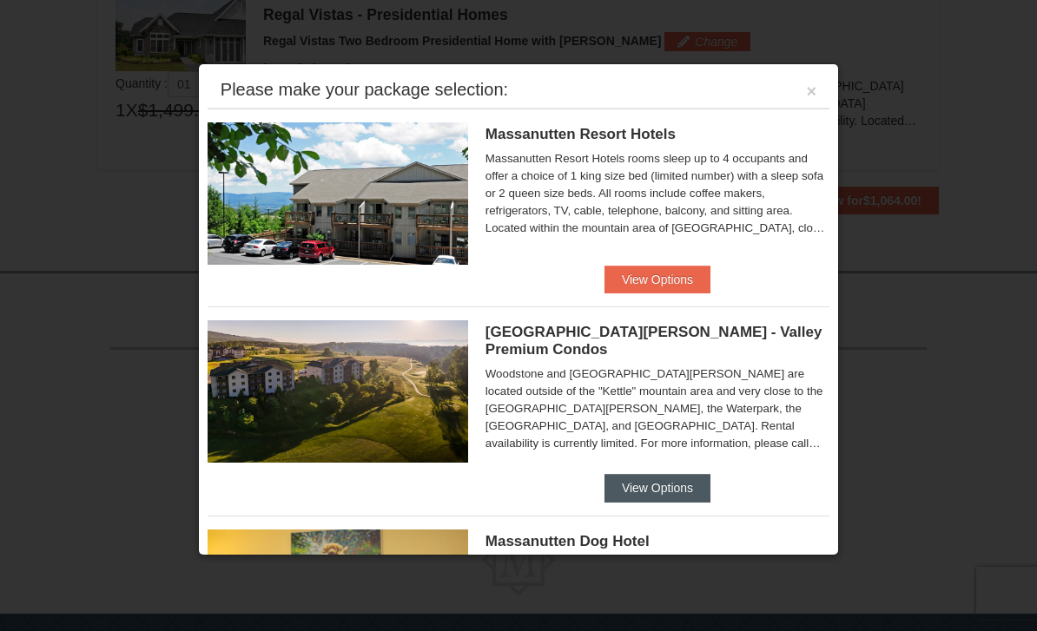
click at [686, 484] on button "View Options" at bounding box center [657, 488] width 106 height 28
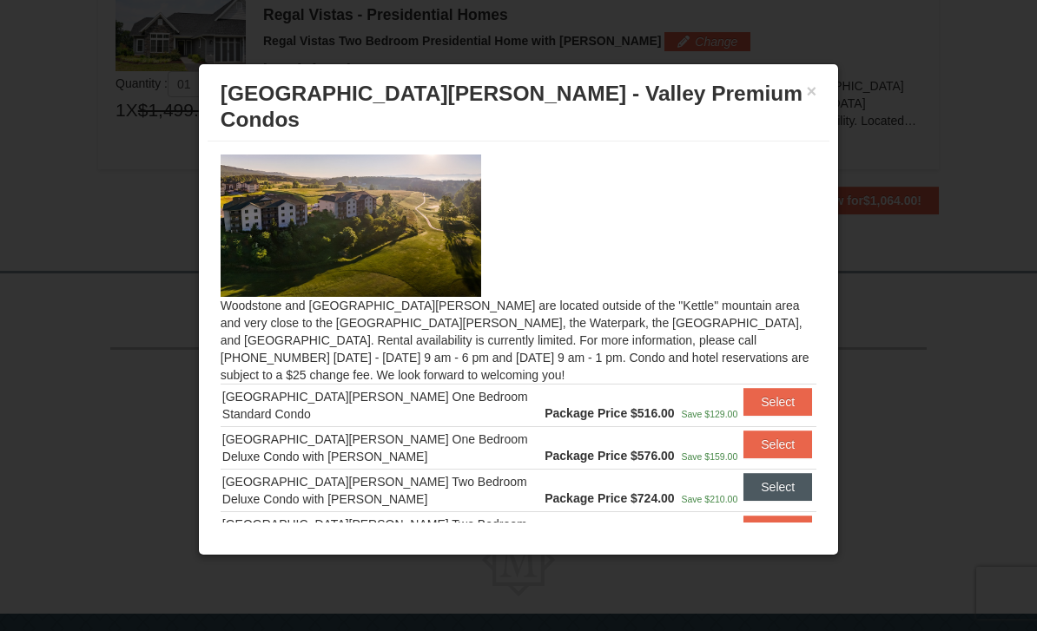
click at [796, 473] on button "Select" at bounding box center [777, 487] width 69 height 28
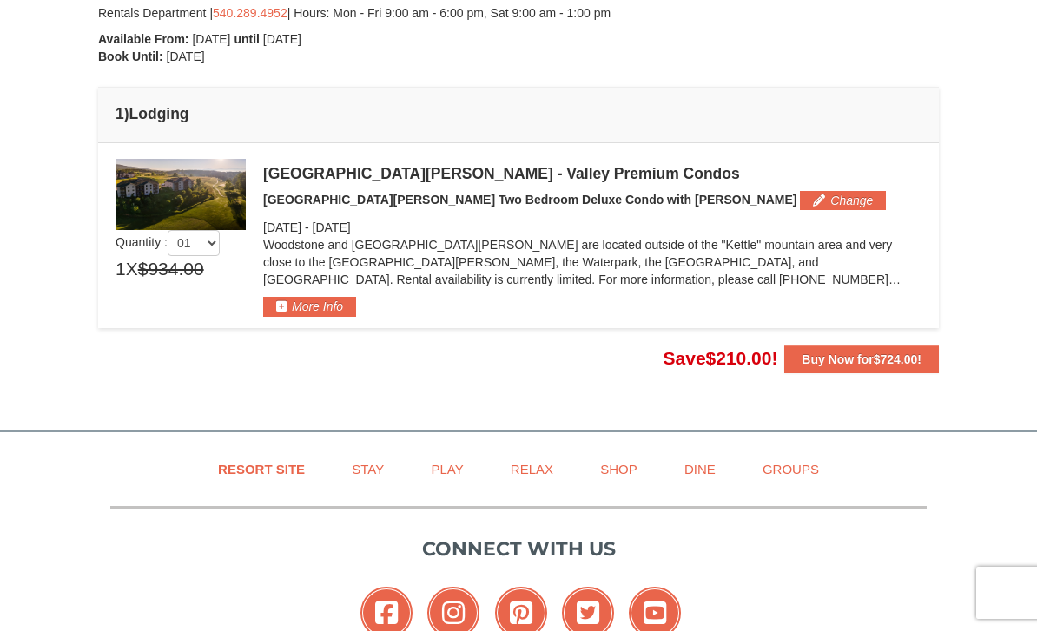
scroll to position [462, 0]
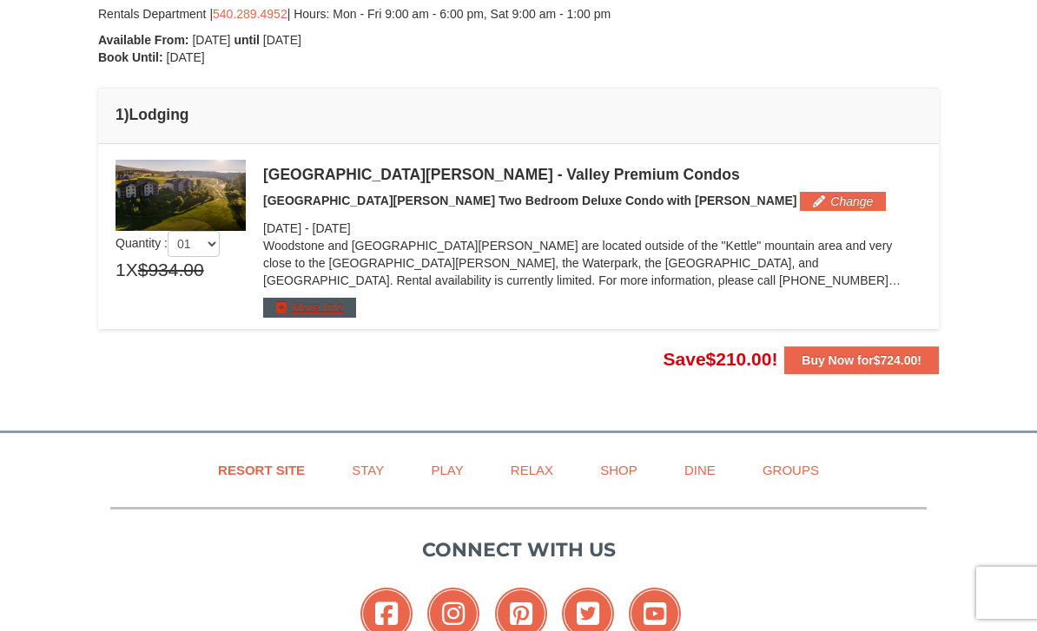
click at [327, 310] on button "More Info" at bounding box center [309, 307] width 93 height 19
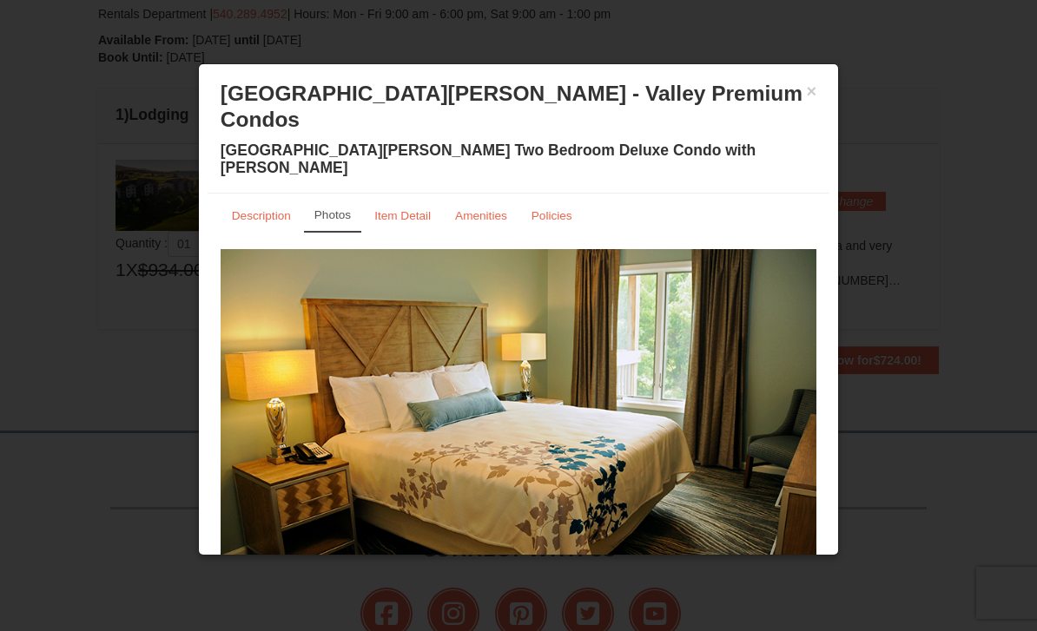
scroll to position [471, 0]
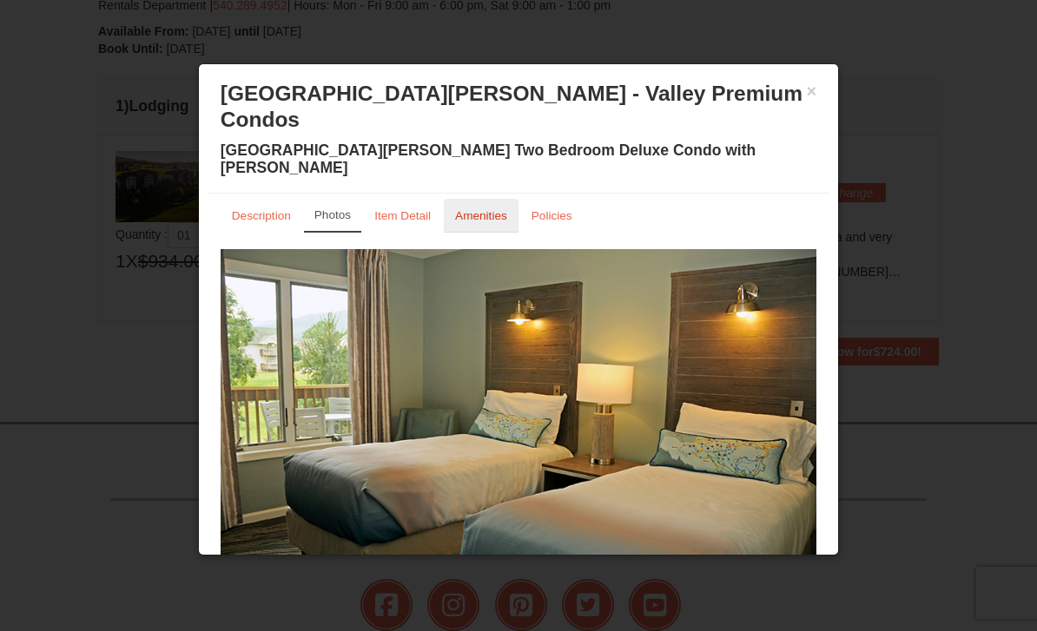
click at [490, 199] on link "Amenities" at bounding box center [481, 216] width 75 height 34
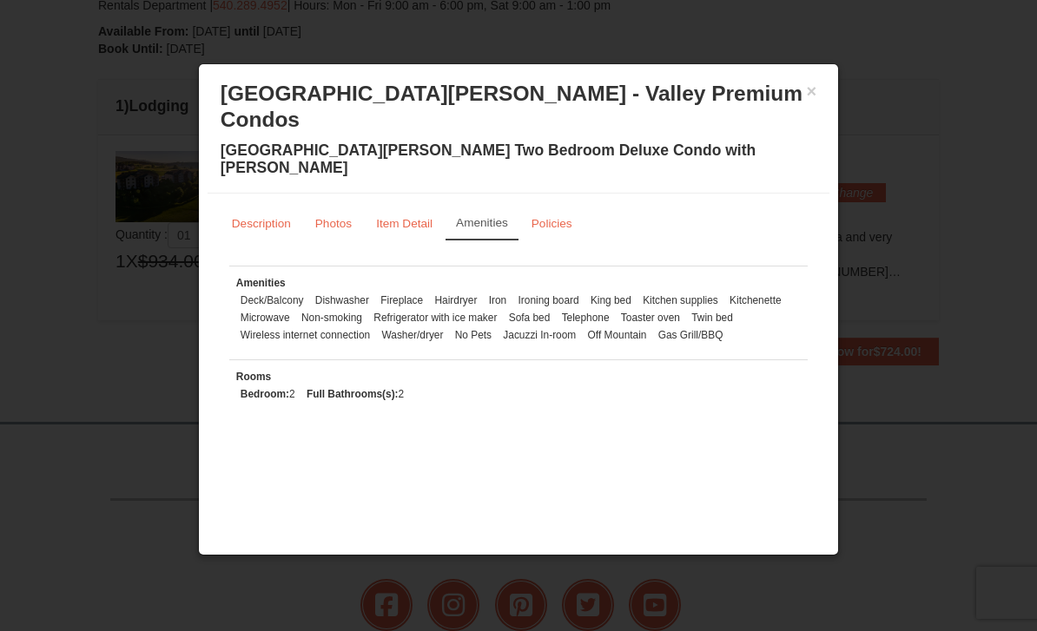
scroll to position [0, 0]
click at [811, 98] on button "×" at bounding box center [811, 90] width 10 height 17
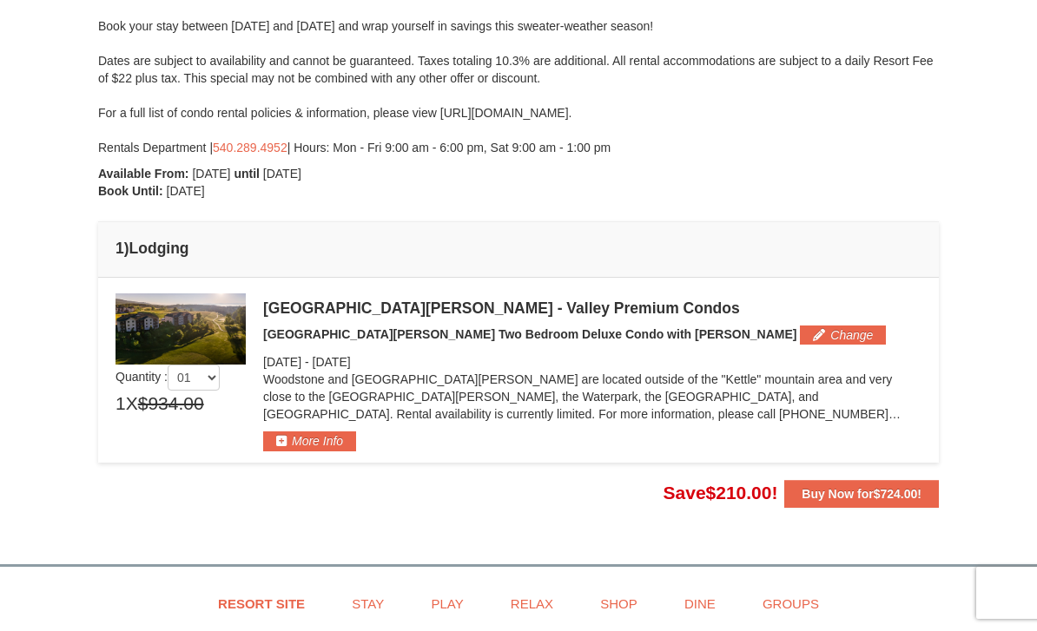
scroll to position [321, 0]
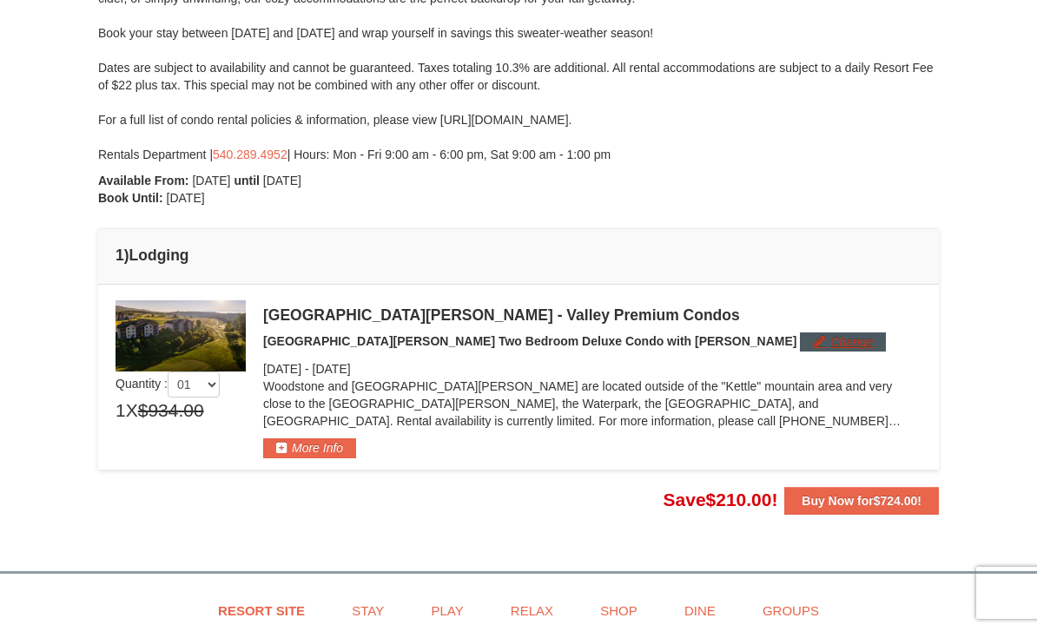
click at [800, 348] on button "Change" at bounding box center [843, 341] width 86 height 19
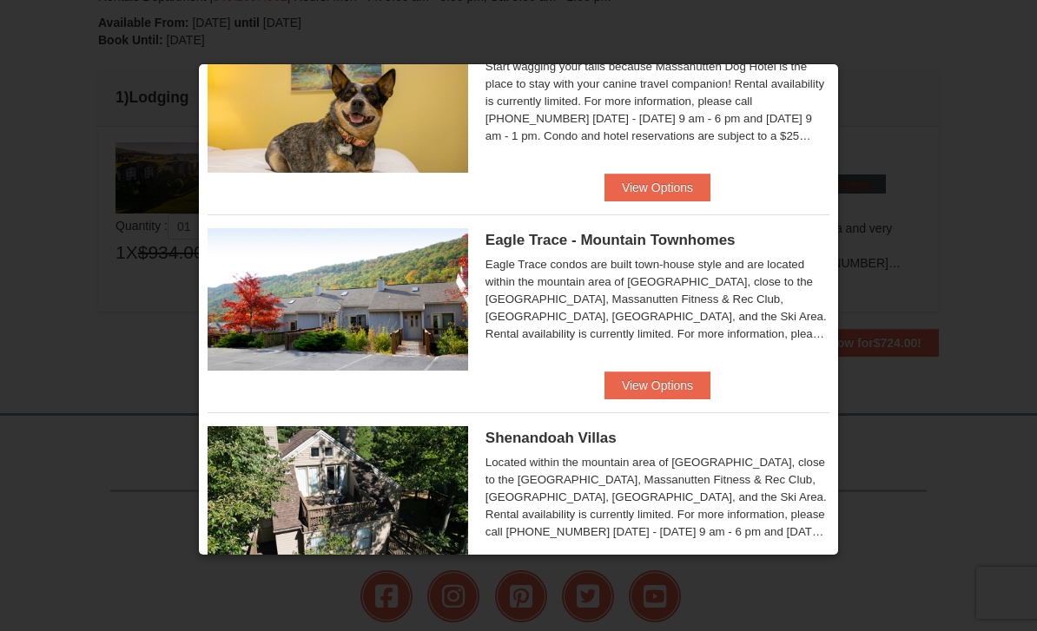
scroll to position [498, 0]
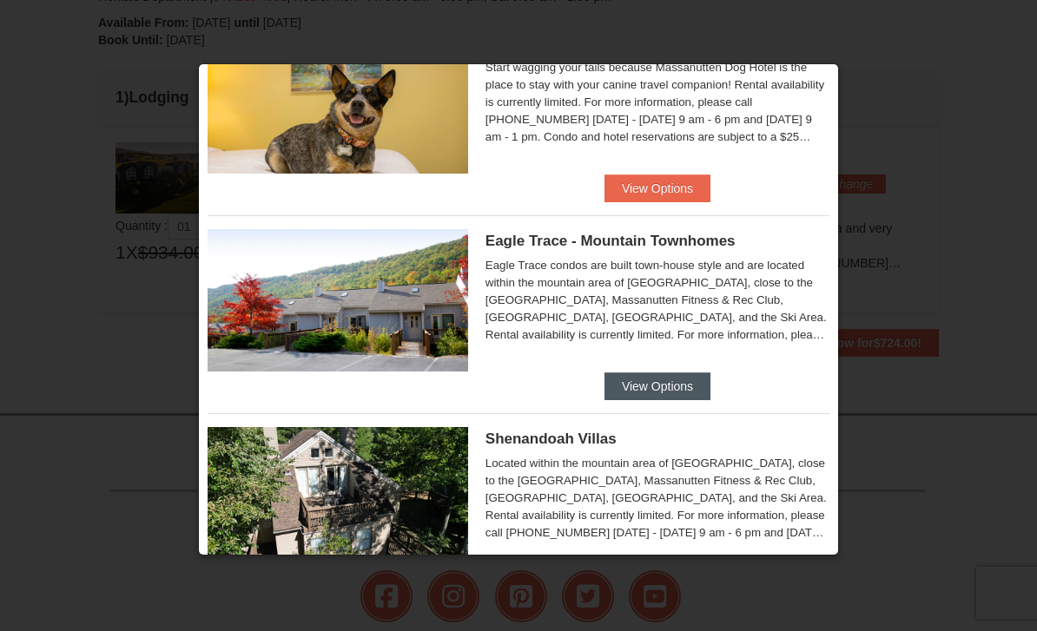
click at [666, 381] on button "View Options" at bounding box center [657, 386] width 106 height 28
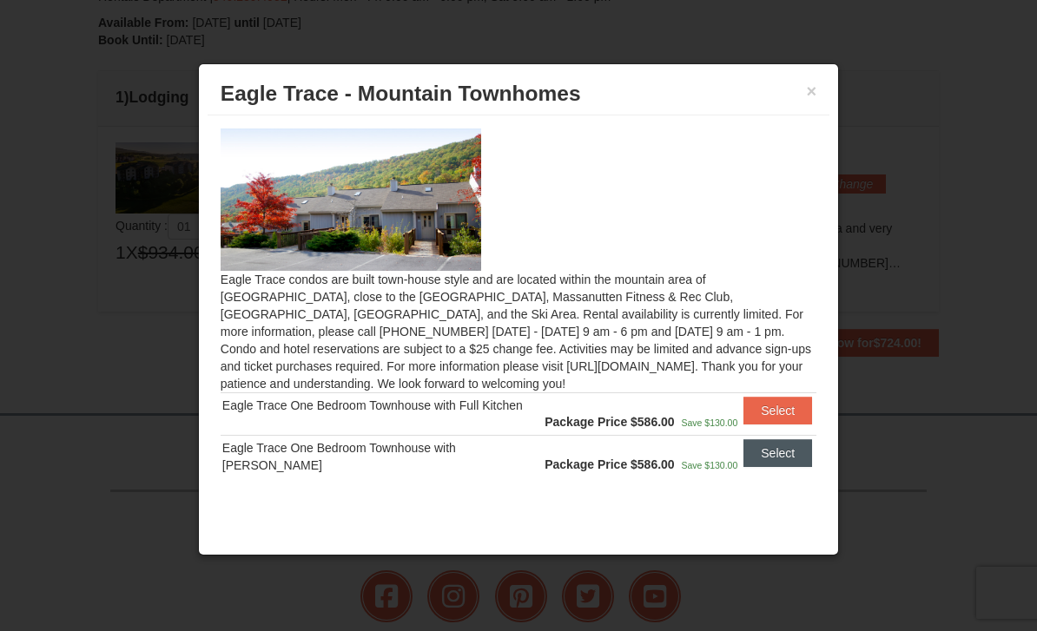
click at [776, 462] on button "Select" at bounding box center [777, 453] width 69 height 28
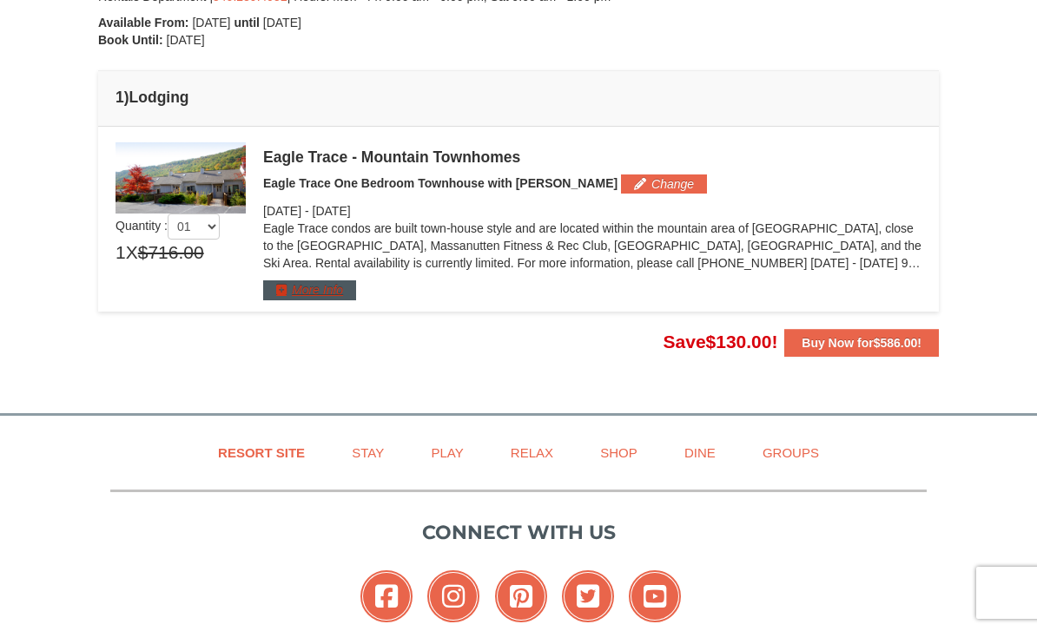
click at [322, 289] on button "More Info" at bounding box center [309, 289] width 93 height 19
